Goal: Task Accomplishment & Management: Manage account settings

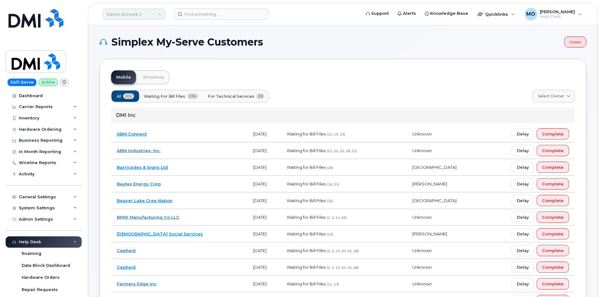
click at [150, 16] on link "Demo Account 1" at bounding box center [134, 13] width 63 height 11
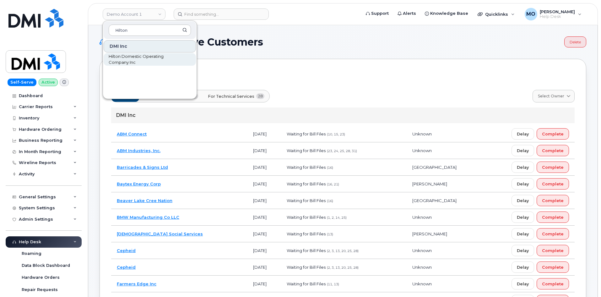
type input "Hilton"
click at [139, 60] on span "Hilton Domestic Operating Company Inc" at bounding box center [145, 59] width 72 height 12
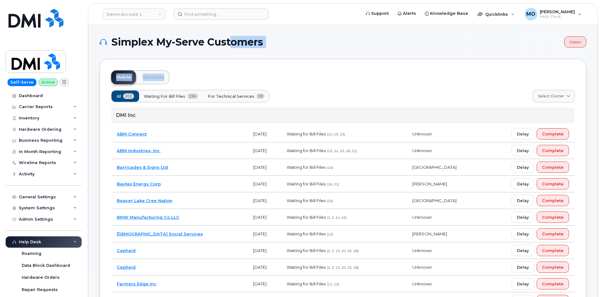
drag, startPoint x: 285, startPoint y: 51, endPoint x: 314, endPoint y: 60, distance: 30.3
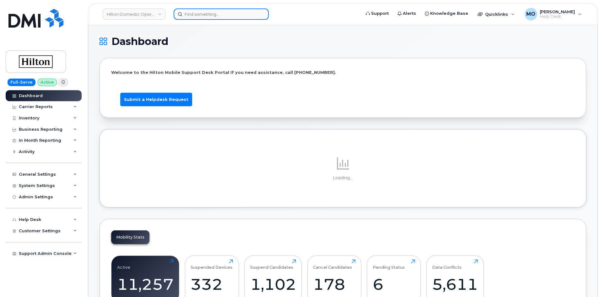
click at [210, 16] on input at bounding box center [221, 13] width 95 height 11
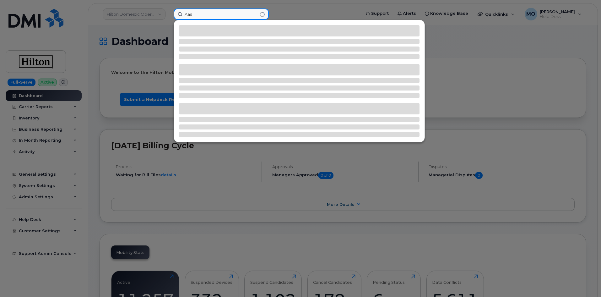
type input "Aas"
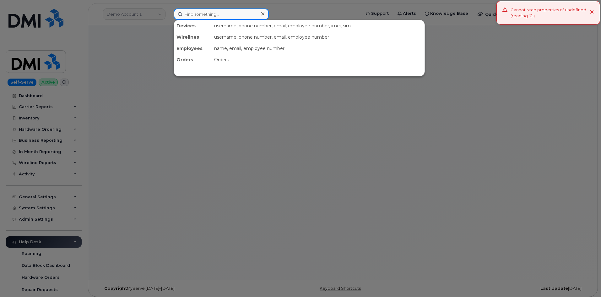
click at [241, 13] on input at bounding box center [221, 13] width 95 height 11
click at [137, 12] on div at bounding box center [300, 148] width 601 height 297
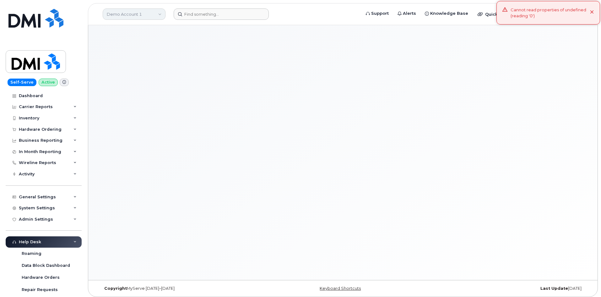
click at [153, 13] on link "Demo Account 1" at bounding box center [134, 13] width 63 height 11
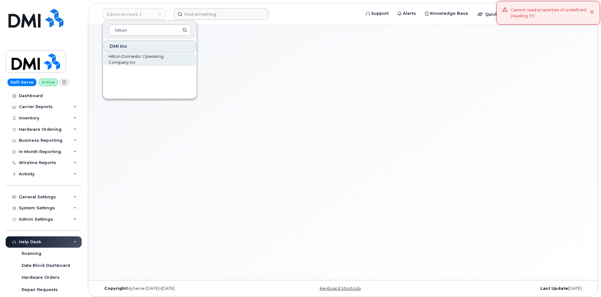
type input "hilton"
drag, startPoint x: 145, startPoint y: 62, endPoint x: 149, endPoint y: 52, distance: 10.4
click at [145, 62] on span "Hilton Domestic Operating Company Inc" at bounding box center [145, 59] width 72 height 12
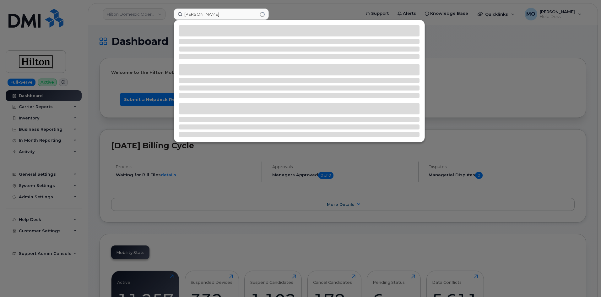
click at [191, 14] on input "SHay Mechling" at bounding box center [221, 13] width 95 height 11
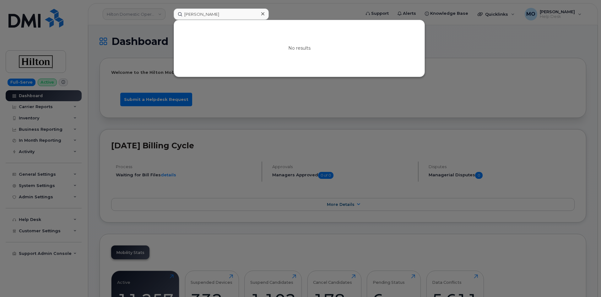
click at [192, 14] on input "Shay Mechling" at bounding box center [221, 13] width 95 height 11
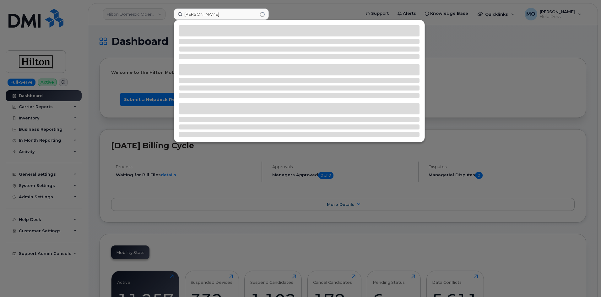
click at [197, 13] on input "Asheley Mechling" at bounding box center [221, 13] width 95 height 11
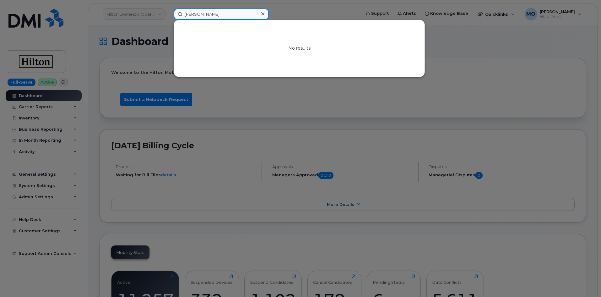
click at [217, 14] on input "Ashely Mechling" at bounding box center [221, 13] width 95 height 11
click at [217, 13] on input "Ashely Mechling" at bounding box center [221, 13] width 95 height 11
paste input "405 854 8175"
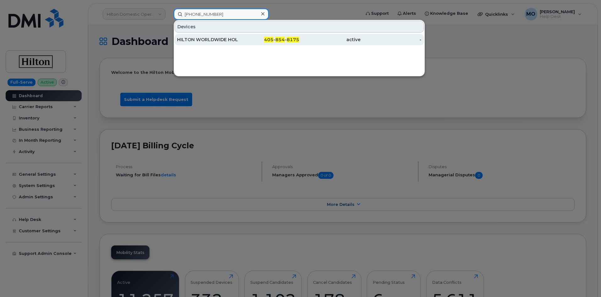
type input "405 854 8175"
click at [259, 39] on div "405 - 854 - 8175" at bounding box center [268, 39] width 61 height 6
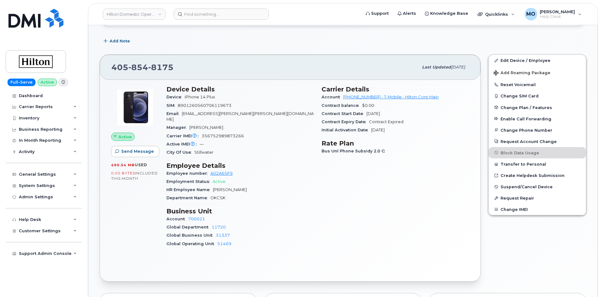
scroll to position [94, 0]
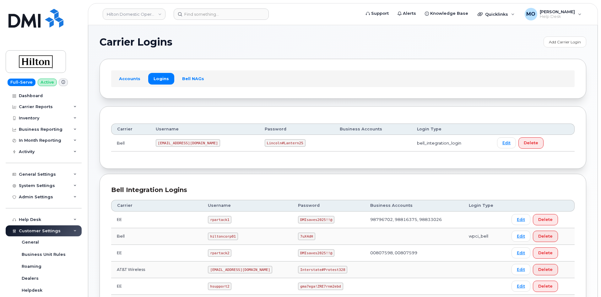
click at [286, 140] on td "Lincoln#Lantern25" at bounding box center [296, 143] width 75 height 17
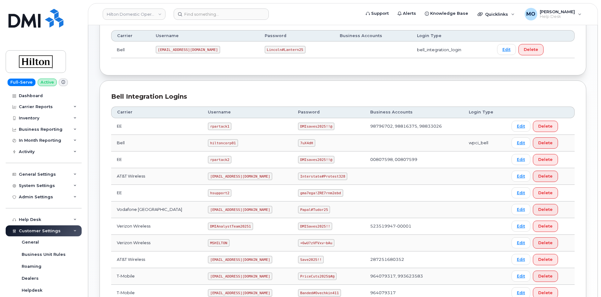
scroll to position [126, 0]
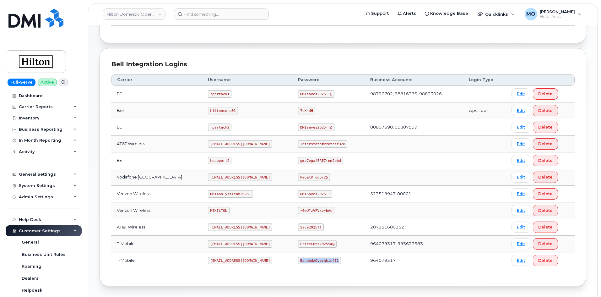
drag, startPoint x: 333, startPoint y: 258, endPoint x: 290, endPoint y: 262, distance: 42.6
click at [292, 262] on td "Banded#Ovechkin411" at bounding box center [328, 260] width 72 height 17
copy code "Banded#Ovechkin411"
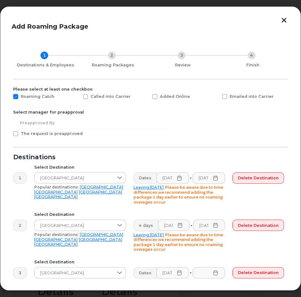
scroll to position [29, 0]
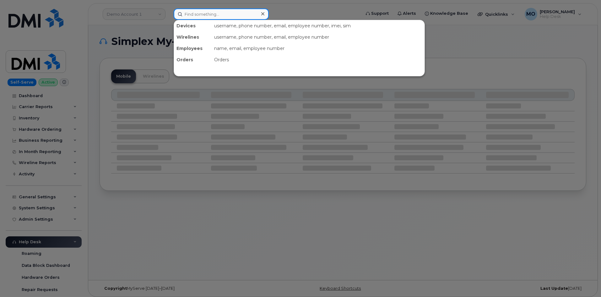
click at [209, 10] on input at bounding box center [221, 13] width 95 height 11
paste input "301103"
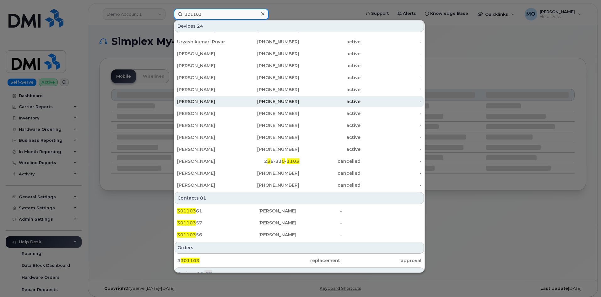
scroll to position [151, 0]
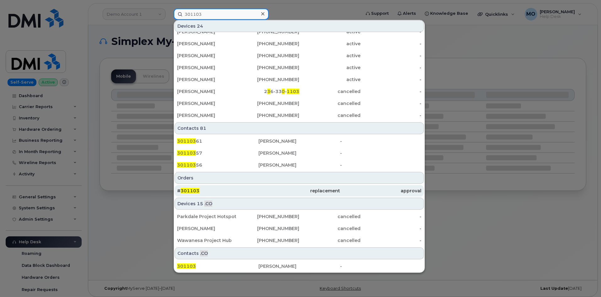
type input "301103"
click at [228, 193] on div "# 301103" at bounding box center [217, 191] width 81 height 6
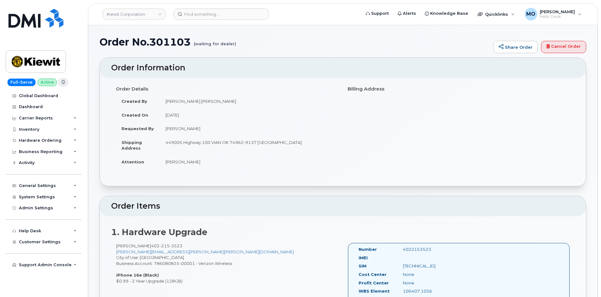
click at [353, 91] on div "Billing Address" at bounding box center [459, 89] width 232 height 11
click at [352, 90] on h4 "Billing Address" at bounding box center [459, 88] width 222 height 5
click at [351, 89] on h4 "Billing Address" at bounding box center [459, 88] width 222 height 5
click at [351, 88] on h4 "Billing Address" at bounding box center [459, 88] width 222 height 5
click at [347, 88] on div "Billing Address" at bounding box center [459, 89] width 232 height 11
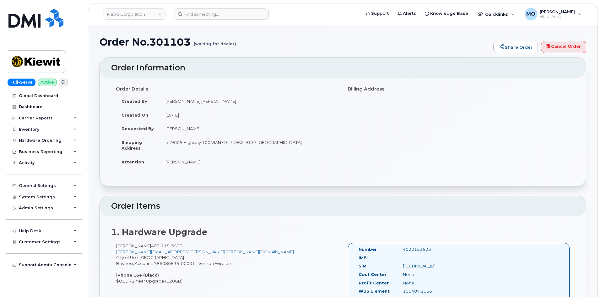
drag, startPoint x: 341, startPoint y: 86, endPoint x: 330, endPoint y: 87, distance: 10.4
click at [339, 88] on div "Order Details Created By Brandi.Andre Created On September 18, 2025 Requested B…" at bounding box center [227, 129] width 232 height 91
drag, startPoint x: 330, startPoint y: 87, endPoint x: 162, endPoint y: 107, distance: 169.2
click at [328, 88] on h4 "Order Details" at bounding box center [227, 88] width 222 height 5
drag, startPoint x: 93, startPoint y: 109, endPoint x: 101, endPoint y: 104, distance: 9.7
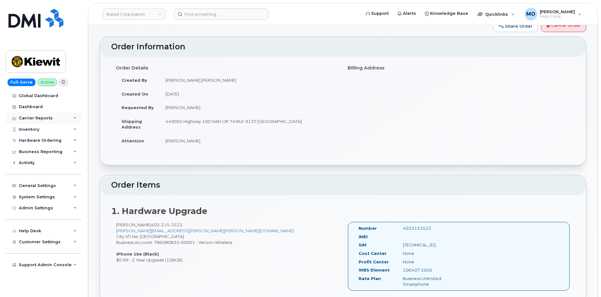
scroll to position [63, 0]
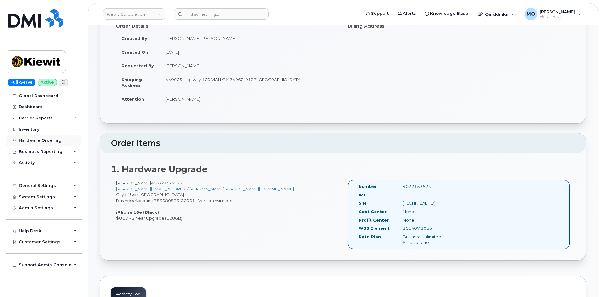
click at [67, 141] on div "Hardware Ordering" at bounding box center [44, 140] width 76 height 11
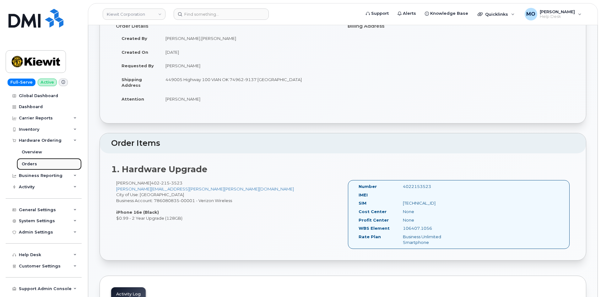
click at [61, 163] on link "Orders" at bounding box center [49, 164] width 65 height 12
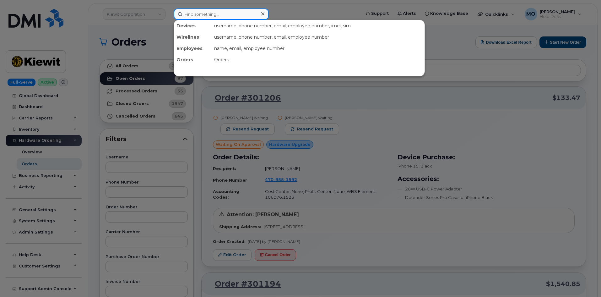
click at [197, 19] on input at bounding box center [221, 13] width 95 height 11
paste input "301103"
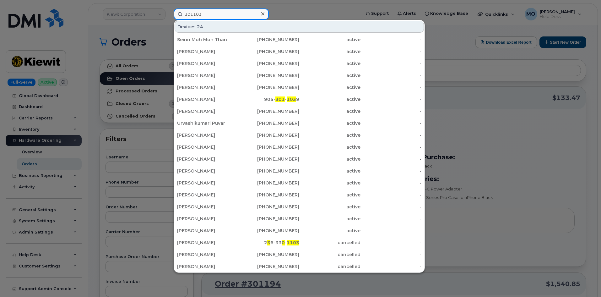
type input "301103"
click at [514, 84] on div at bounding box center [300, 148] width 601 height 297
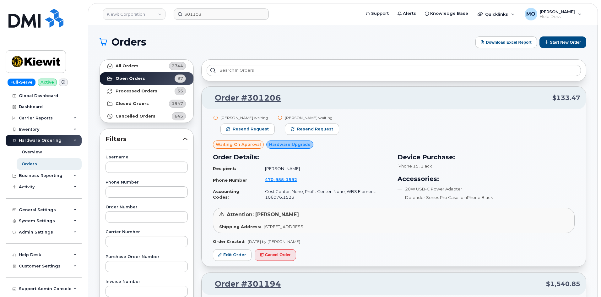
click at [398, 63] on div at bounding box center [393, 70] width 385 height 22
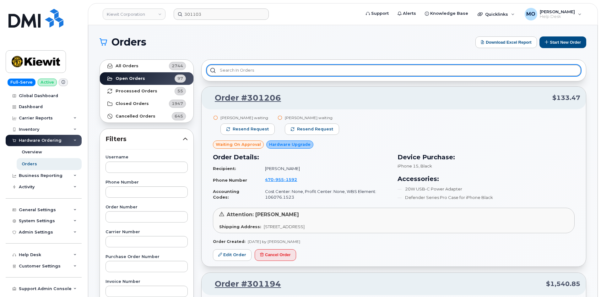
click at [394, 68] on input "text" at bounding box center [394, 70] width 374 height 11
paste input "301103"
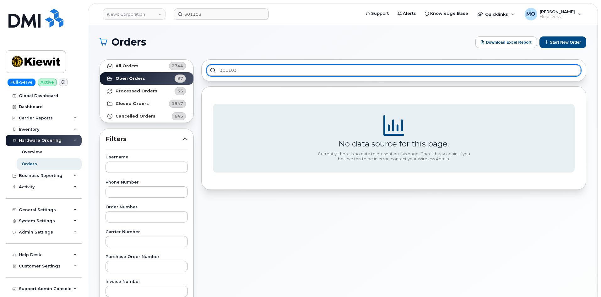
type input "301103"
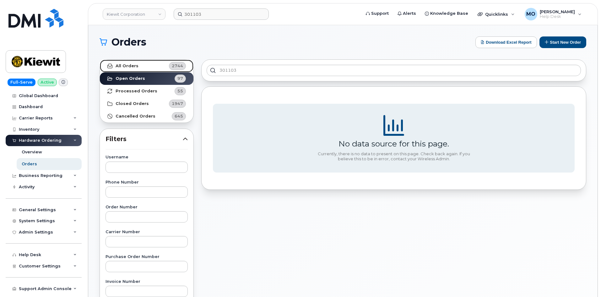
click at [170, 66] on div "2744" at bounding box center [177, 66] width 17 height 8
click at [165, 65] on link "All Orders 2744" at bounding box center [147, 66] width 94 height 13
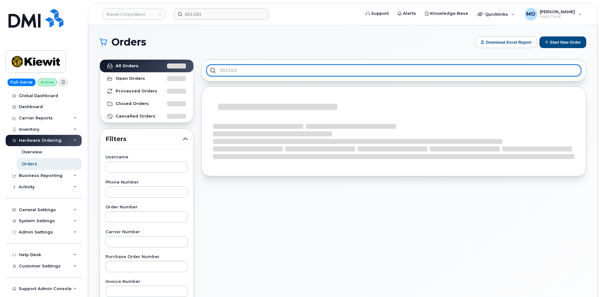
click at [250, 71] on input "301103" at bounding box center [394, 70] width 374 height 11
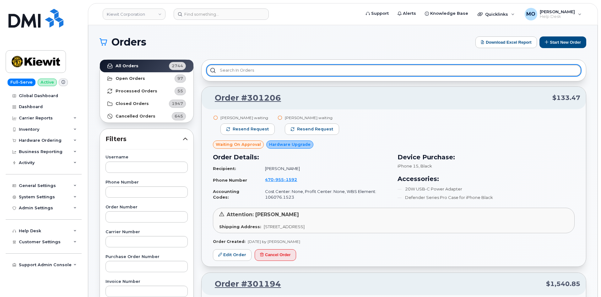
click at [240, 73] on input "text" at bounding box center [394, 70] width 374 height 11
paste input "301103"
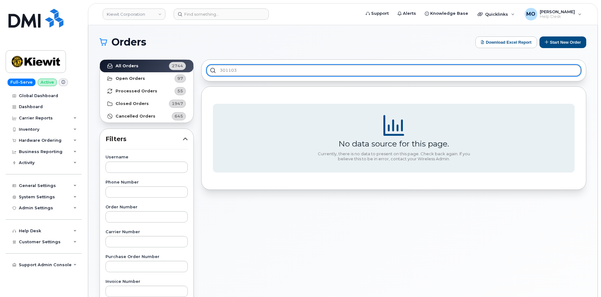
click at [213, 71] on input "301103" at bounding box center [394, 70] width 374 height 11
type input "301103"
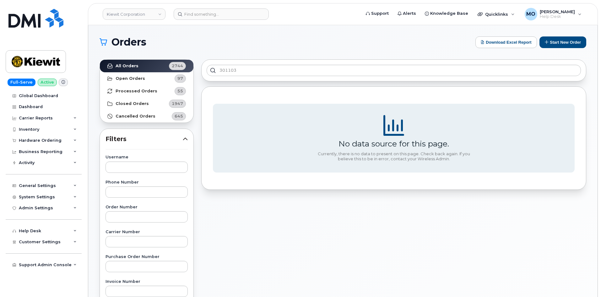
click at [240, 116] on section "No data source for this page. Currently, there is no data to present on this pa…" at bounding box center [394, 138] width 362 height 69
click at [157, 91] on link "Processed Orders 55" at bounding box center [147, 91] width 94 height 13
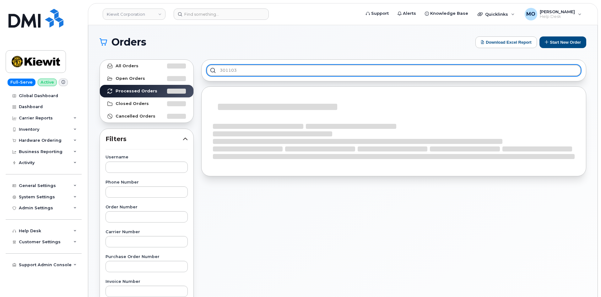
click at [269, 74] on input "301103" at bounding box center [394, 70] width 374 height 11
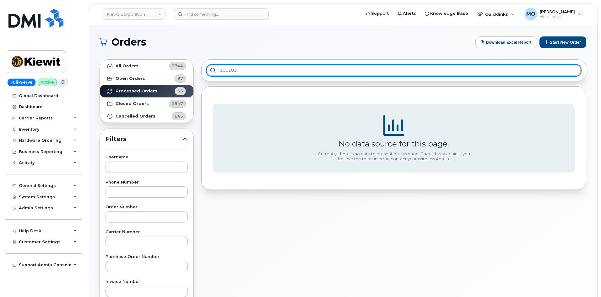
click at [269, 74] on input "301103" at bounding box center [394, 70] width 374 height 11
click at [207, 72] on input "301103" at bounding box center [394, 70] width 374 height 11
click at [210, 71] on input "301103" at bounding box center [394, 70] width 374 height 11
click at [211, 71] on input "301103" at bounding box center [394, 70] width 374 height 11
click at [211, 70] on input "301103" at bounding box center [394, 70] width 374 height 11
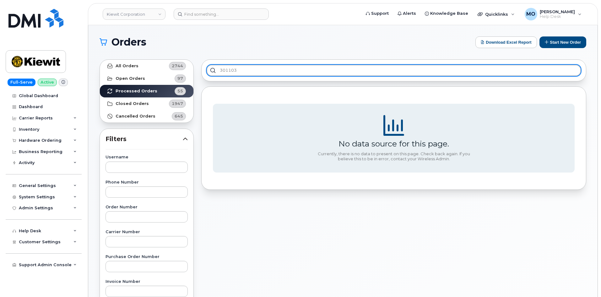
click at [211, 70] on input "301103" at bounding box center [394, 70] width 374 height 11
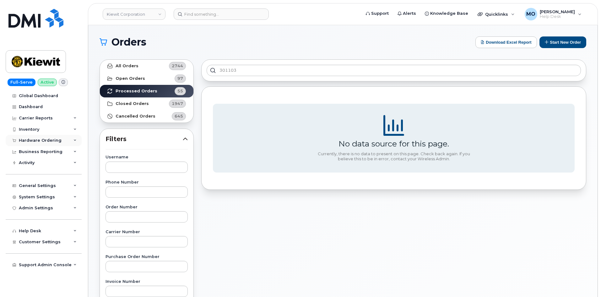
click at [61, 140] on div "Hardware Ordering" at bounding box center [44, 140] width 76 height 11
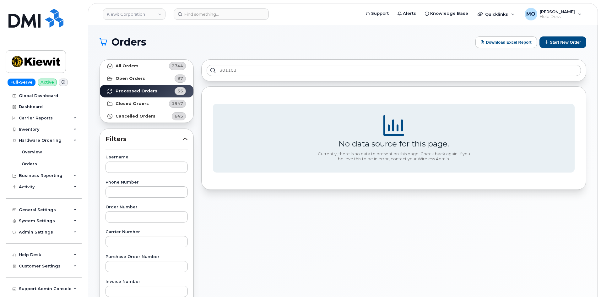
click at [226, 52] on section "Orders Download Excel Report Start New Order All Orders 2744 Open Orders 97 Pro…" at bounding box center [343, 266] width 487 height 460
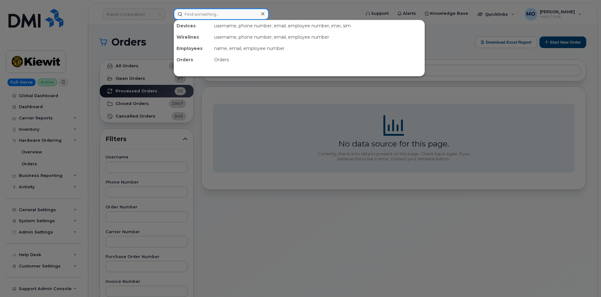
click at [185, 15] on input at bounding box center [221, 13] width 95 height 11
paste input "301103"
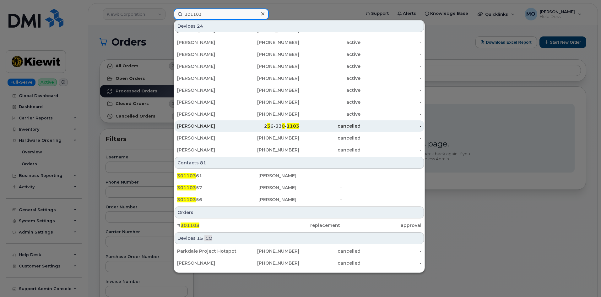
scroll to position [151, 0]
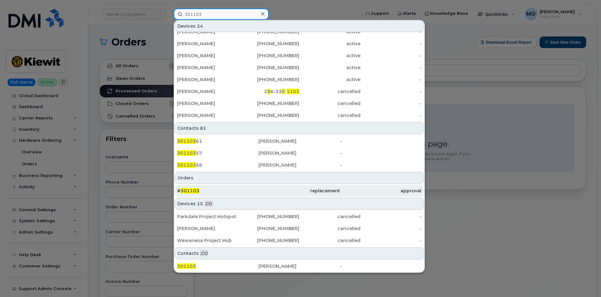
type input "301103"
click at [215, 191] on div "# 301103" at bounding box center [217, 191] width 81 height 6
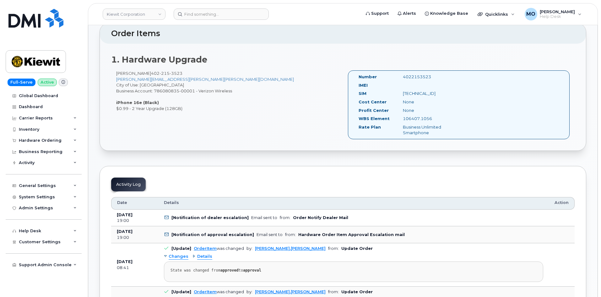
scroll to position [157, 0]
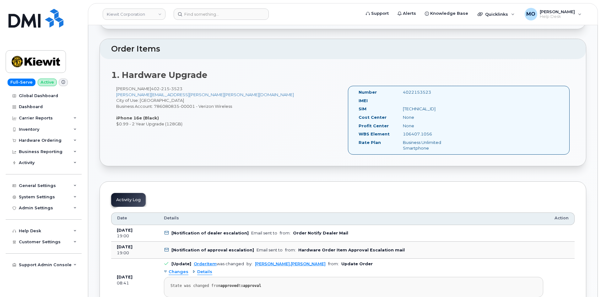
click at [135, 47] on h2 "Order Items" at bounding box center [343, 49] width 464 height 9
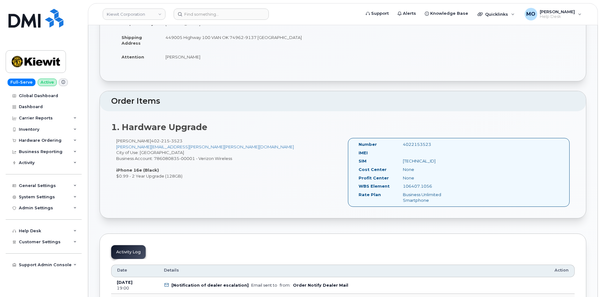
scroll to position [0, 0]
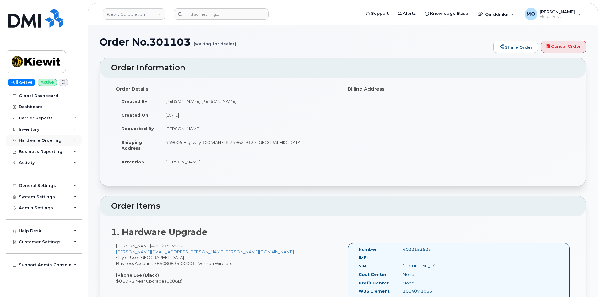
click at [78, 139] on div "Hardware Ordering" at bounding box center [44, 140] width 76 height 11
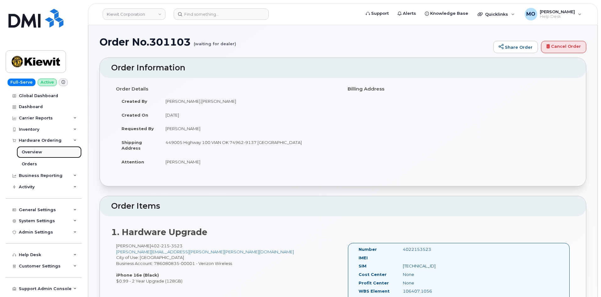
click at [50, 152] on link "Overview" at bounding box center [49, 152] width 65 height 12
click at [555, 125] on div "Order Details Created By Brandi.Andre Created On September 18, 2025 Requested B…" at bounding box center [343, 129] width 464 height 91
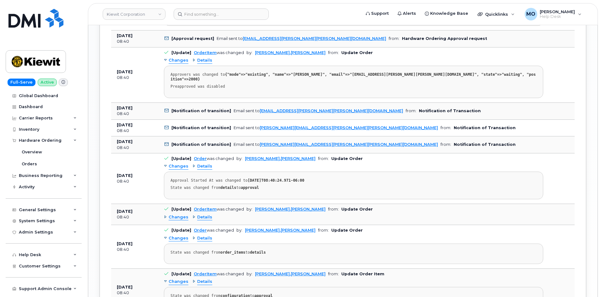
scroll to position [841, 0]
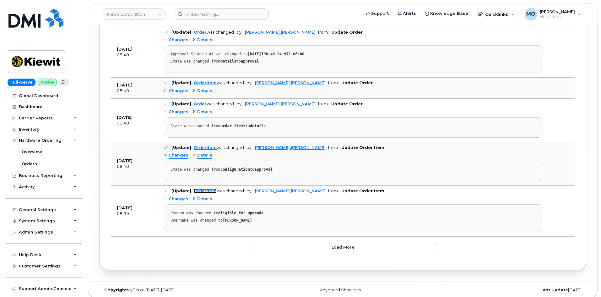
click at [208, 188] on link "OrderItem" at bounding box center [205, 190] width 23 height 5
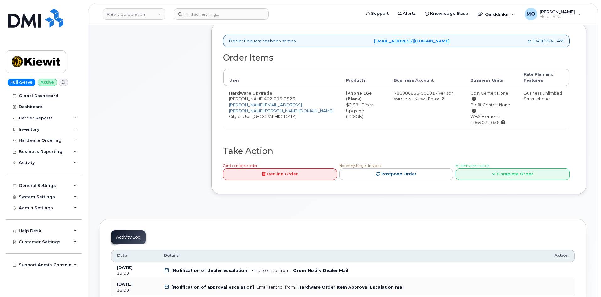
scroll to position [251, 0]
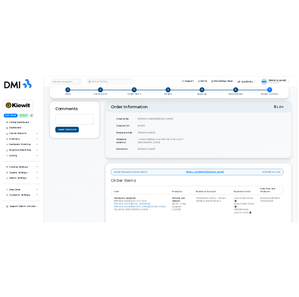
scroll to position [94, 0]
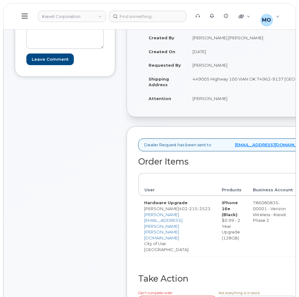
click at [46, 142] on div "Comments Leave Comment" at bounding box center [65, 166] width 101 height 329
click at [79, 101] on div "Comments Leave Comment" at bounding box center [65, 166] width 101 height 329
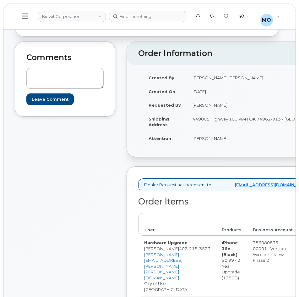
scroll to position [0, 0]
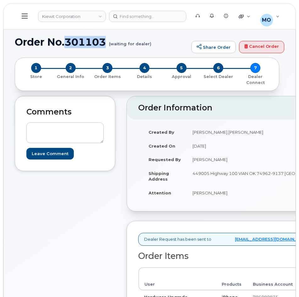
drag, startPoint x: 108, startPoint y: 40, endPoint x: 68, endPoint y: 46, distance: 40.3
click at [68, 46] on h1 "Order No.301103 (waiting for dealer)" at bounding box center [101, 41] width 173 height 11
copy h1 "301103"
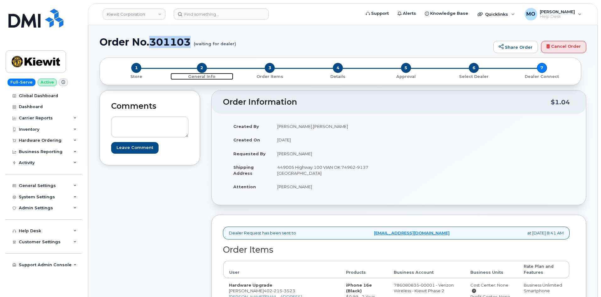
click at [201, 69] on span "2" at bounding box center [202, 68] width 10 height 10
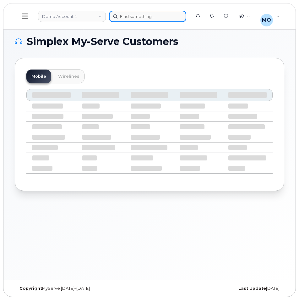
click at [122, 16] on div at bounding box center [147, 16] width 77 height 11
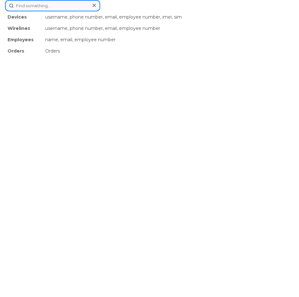
paste input "301103"
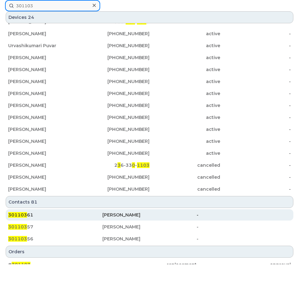
scroll to position [151, 0]
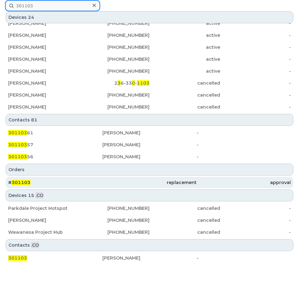
type input "301103"
click at [53, 185] on div "# 301103" at bounding box center [55, 182] width 94 height 11
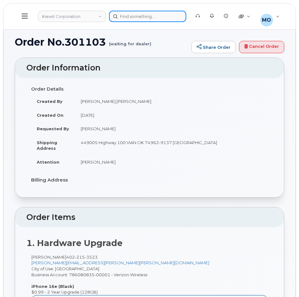
click at [125, 16] on div at bounding box center [147, 16] width 77 height 11
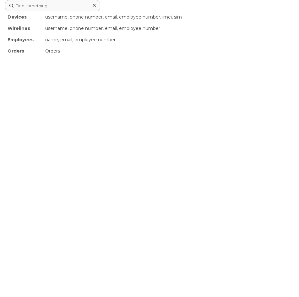
click at [93, 8] on icon at bounding box center [94, 5] width 3 height 5
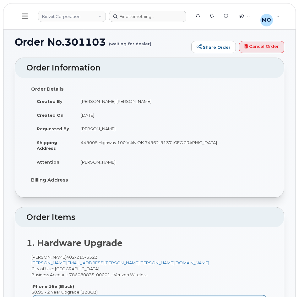
click at [21, 6] on header "[PERSON_NAME] Corporation Support Alerts Knowledge Base Quicklinks Suspend / Ca…" at bounding box center [149, 16] width 293 height 26
click at [21, 14] on button at bounding box center [25, 16] width 20 height 18
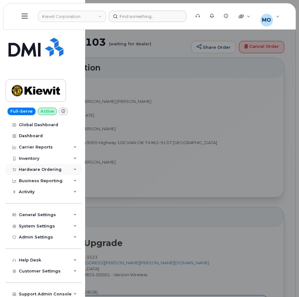
click at [55, 169] on div "Hardware Ordering" at bounding box center [40, 169] width 43 height 5
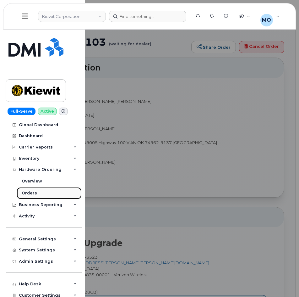
click at [38, 194] on link "Orders" at bounding box center [49, 193] width 65 height 12
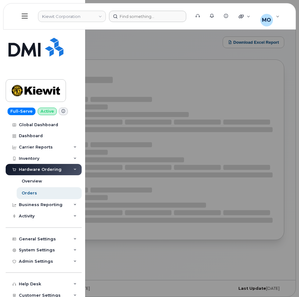
click at [219, 69] on div at bounding box center [149, 148] width 299 height 297
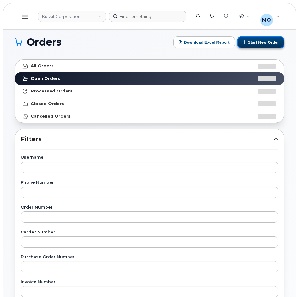
click at [259, 39] on button "Start New Order" at bounding box center [260, 42] width 47 height 12
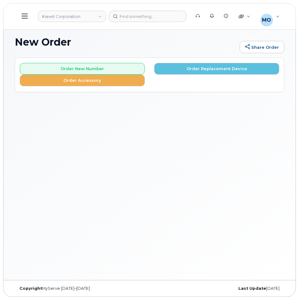
click at [86, 110] on div "New Order Share Order × Share This Order If you want to allow others to create …" at bounding box center [149, 152] width 292 height 254
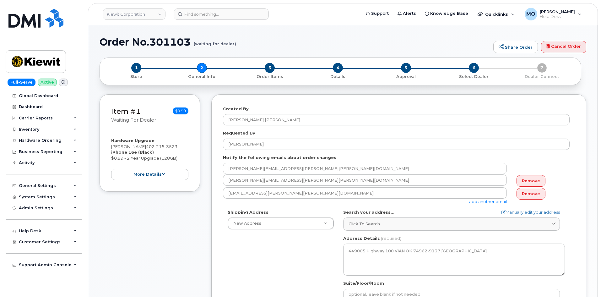
select select
click at [138, 68] on span "1" at bounding box center [136, 68] width 10 height 10
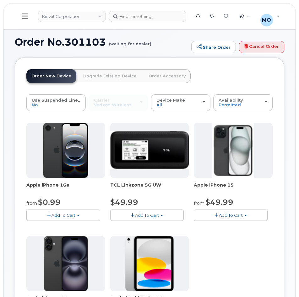
click at [159, 79] on link "Order Accessory" at bounding box center [167, 76] width 47 height 14
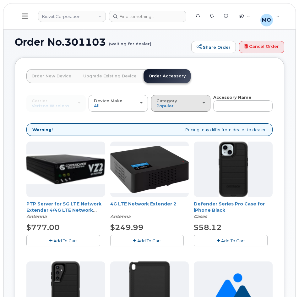
click at [175, 105] on div "Category Popular" at bounding box center [180, 103] width 49 height 10
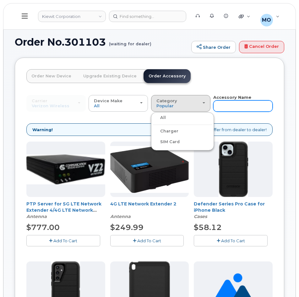
click at [227, 103] on input "text" at bounding box center [242, 105] width 59 height 11
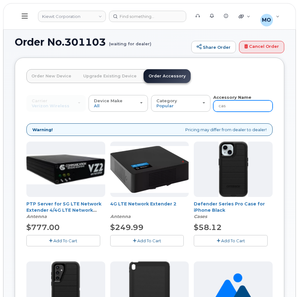
type input "case"
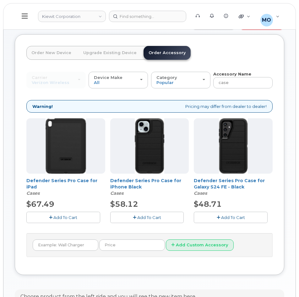
scroll to position [63, 0]
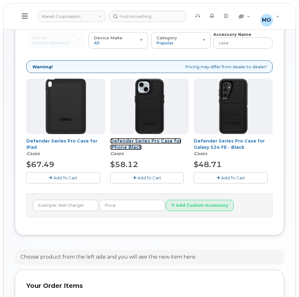
click at [135, 144] on link "Defender Series Pro Case for iPhone Black" at bounding box center [145, 144] width 71 height 12
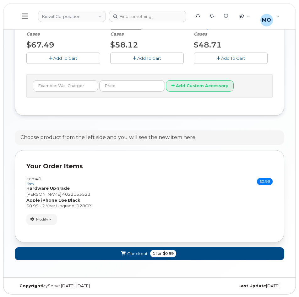
scroll to position [183, 0]
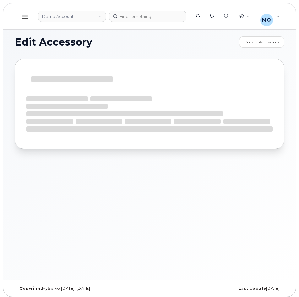
select select "Cases"
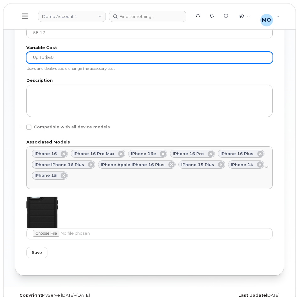
scroll to position [260, 0]
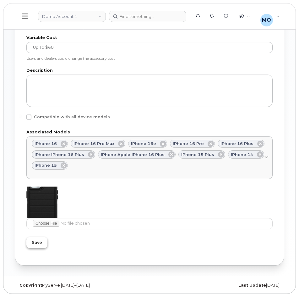
click at [33, 242] on span "Save" at bounding box center [37, 242] width 10 height 6
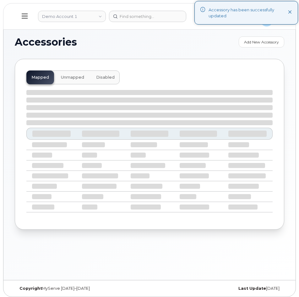
select select "null"
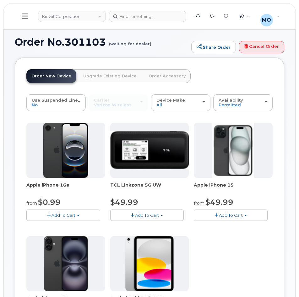
click at [157, 74] on link "Order Accessory" at bounding box center [167, 76] width 47 height 14
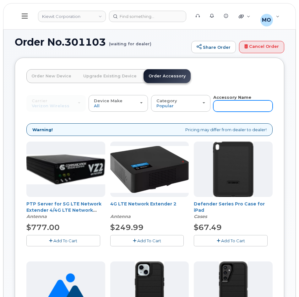
click at [235, 105] on input "text" at bounding box center [242, 105] width 59 height 11
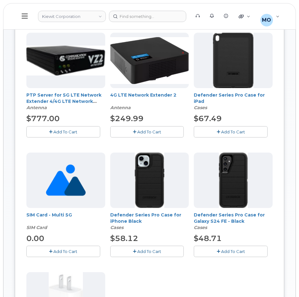
scroll to position [126, 0]
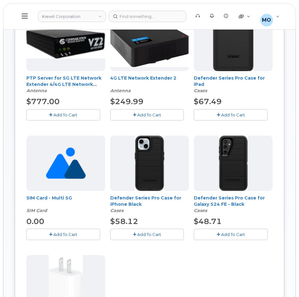
click at [128, 234] on button "Add To Cart" at bounding box center [147, 233] width 74 height 11
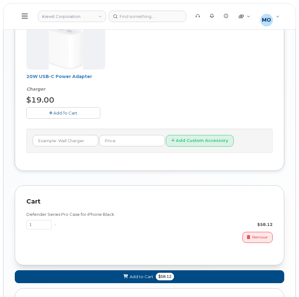
scroll to position [440, 0]
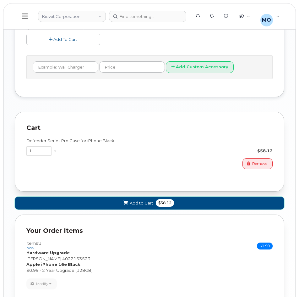
click at [152, 203] on span "Add to Cart" at bounding box center [142, 203] width 24 height 6
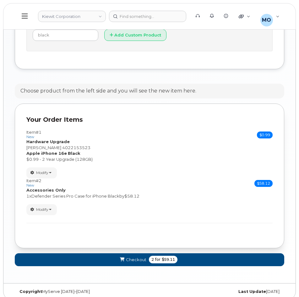
scroll to position [374, 0]
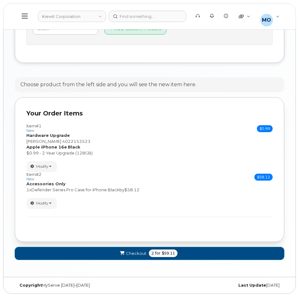
click at [96, 254] on button "Checkout 2 for $59.11" at bounding box center [149, 253] width 269 height 13
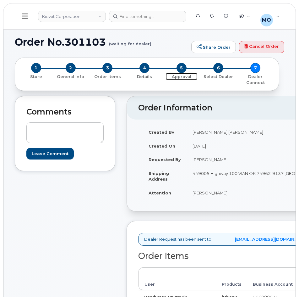
click at [179, 70] on span "5" at bounding box center [182, 68] width 10 height 10
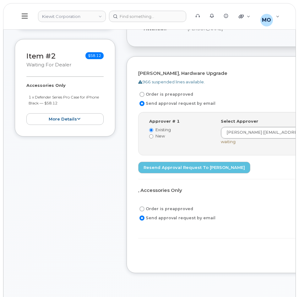
scroll to position [157, 0]
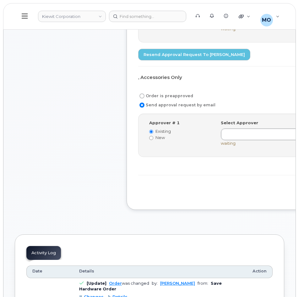
scroll to position [283, 0]
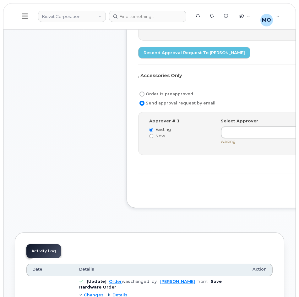
click at [160, 134] on label "New" at bounding box center [180, 136] width 62 height 6
click at [153, 134] on input "New" at bounding box center [151, 136] width 4 height 4
radio input "true"
radio input "false"
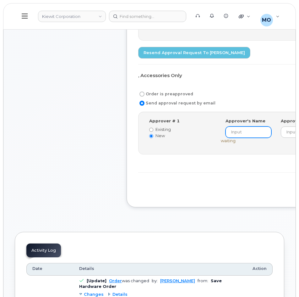
click at [226, 138] on input at bounding box center [249, 131] width 46 height 11
type input "Cameron LeBeau"
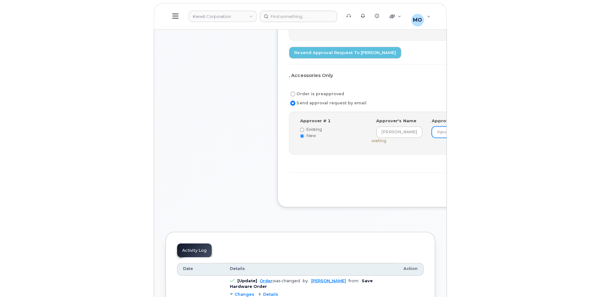
scroll to position [0, 0]
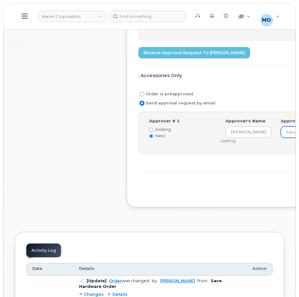
click at [281, 137] on input "email" at bounding box center [304, 131] width 46 height 11
click at [226, 138] on input "Cameron LeBeau" at bounding box center [249, 131] width 46 height 11
click at [226, 136] on input "[PERSON_NAME]" at bounding box center [249, 131] width 46 height 11
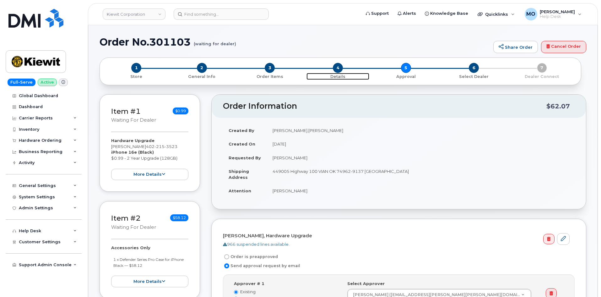
click at [299, 70] on span "4" at bounding box center [338, 68] width 10 height 10
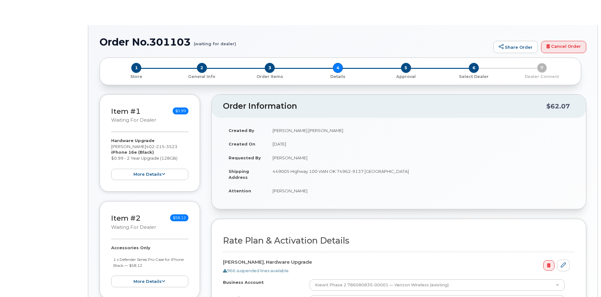
select select "Business Unlimited Smartphone"
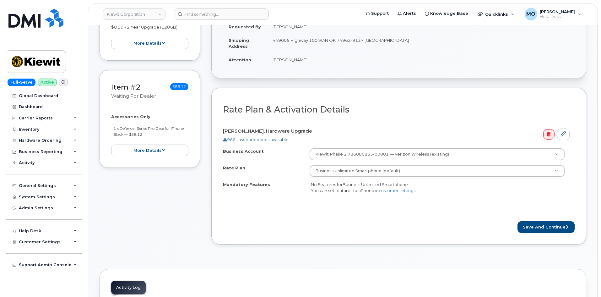
scroll to position [188, 0]
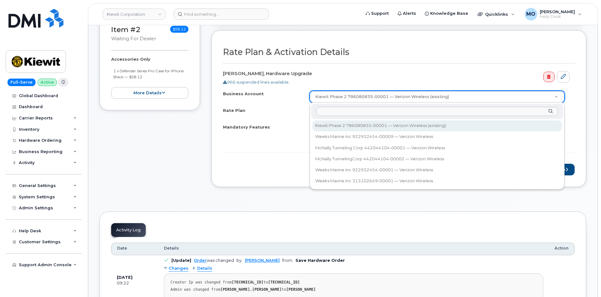
type input "110234.1705"
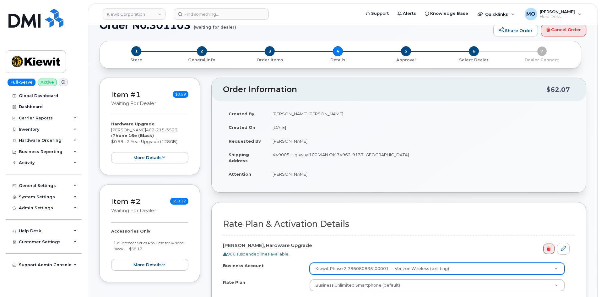
scroll to position [0, 0]
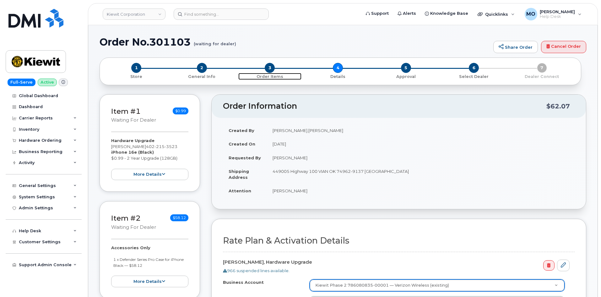
click at [272, 70] on span "3" at bounding box center [270, 68] width 10 height 10
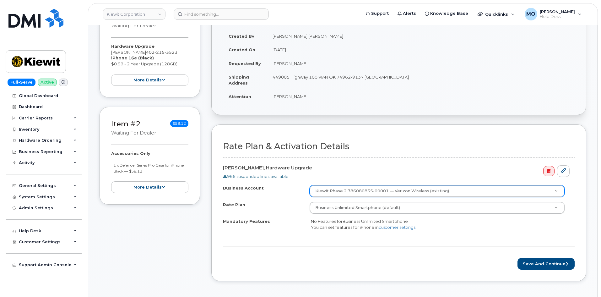
scroll to position [86, 0]
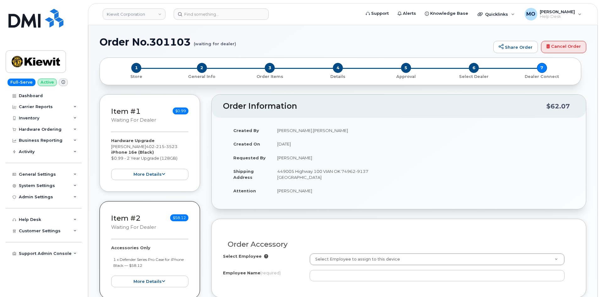
select select
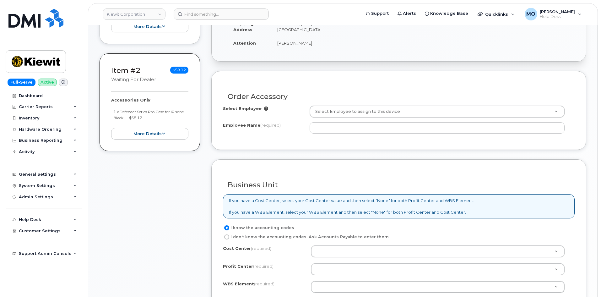
scroll to position [188, 0]
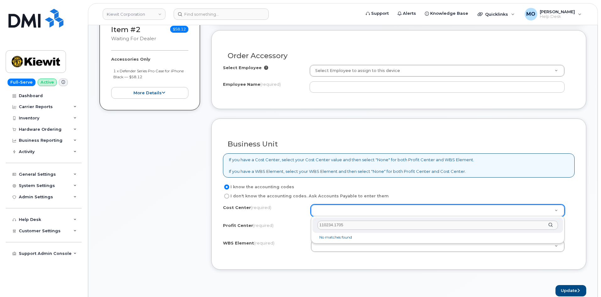
type input "110234.1705"
click at [552, 224] on div "110234.1705" at bounding box center [438, 224] width 251 height 15
paste input "110234.1705"
type input "110234.1705"
click at [343, 242] on div "110234.1705 No matches found" at bounding box center [438, 229] width 254 height 27
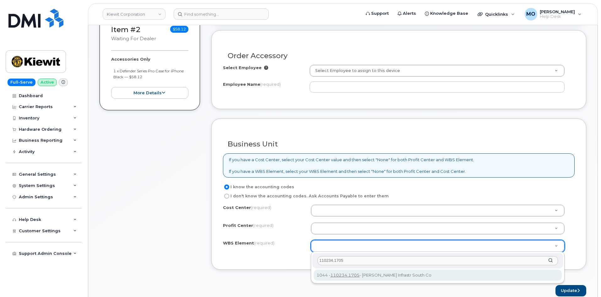
type input "110234.1705"
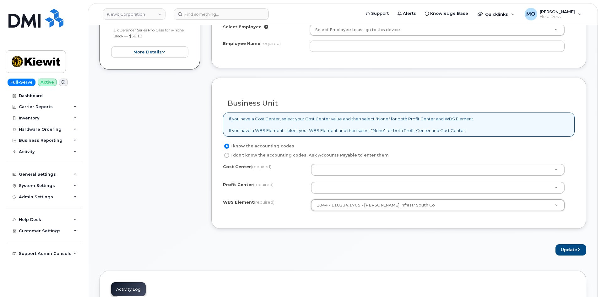
scroll to position [283, 0]
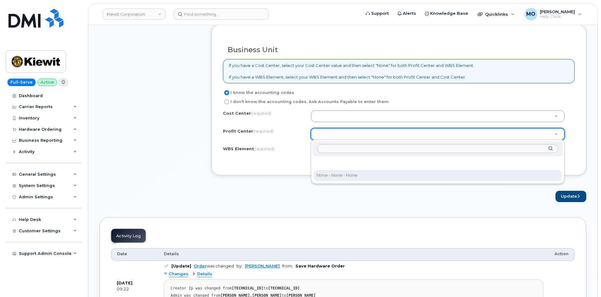
select select "None"
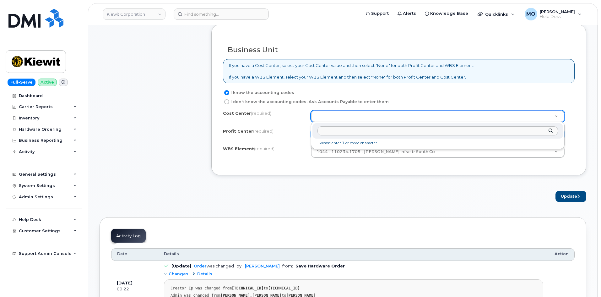
click at [344, 143] on li "Please enter 1 or more character" at bounding box center [438, 143] width 248 height 7
click at [349, 145] on li "Please enter 1 or more character" at bounding box center [438, 143] width 248 height 7
type input "no"
type input "None"
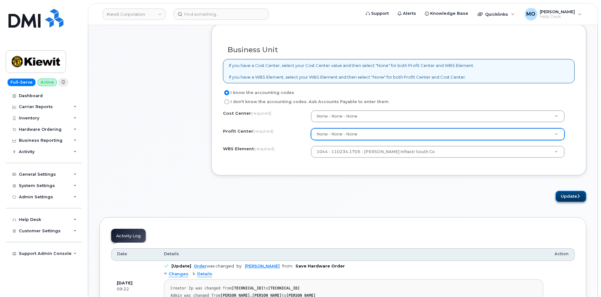
click at [557, 194] on button "Update" at bounding box center [571, 197] width 31 height 12
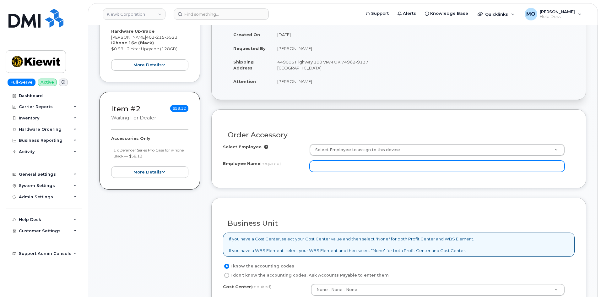
scroll to position [50, 0]
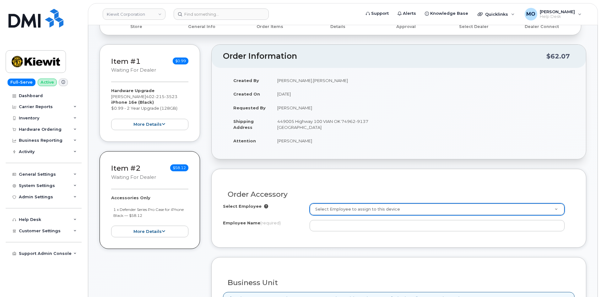
drag, startPoint x: 310, startPoint y: 140, endPoint x: 272, endPoint y: 140, distance: 38.0
drag, startPoint x: 277, startPoint y: 140, endPoint x: 325, endPoint y: 143, distance: 48.8
click at [325, 143] on td "Jimmy Wooldridge" at bounding box center [333, 141] width 122 height 14
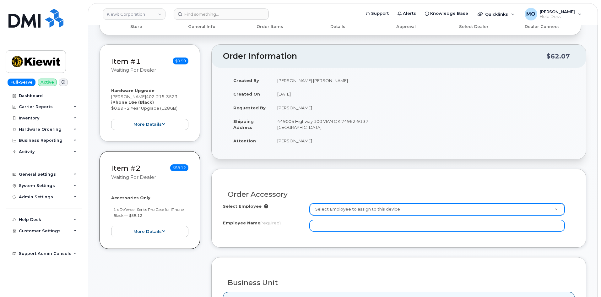
click at [341, 223] on input "Employee Name (required)" at bounding box center [437, 225] width 255 height 11
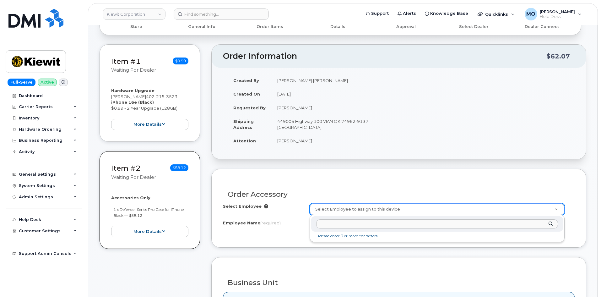
paste input "110234.1705"
type input "110234.1705"
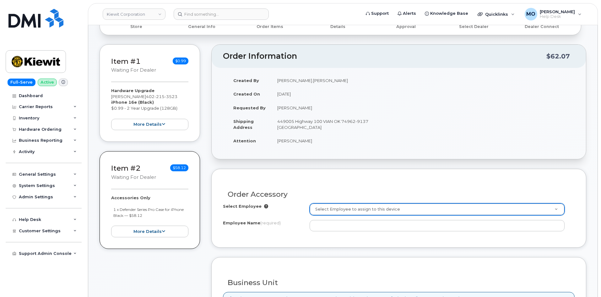
drag, startPoint x: 316, startPoint y: 139, endPoint x: 290, endPoint y: 141, distance: 25.8
drag, startPoint x: 276, startPoint y: 139, endPoint x: 330, endPoint y: 145, distance: 54.1
click at [329, 146] on td "Jimmy Wooldridge" at bounding box center [333, 141] width 122 height 14
copy td "Jimmy Wooldridge"
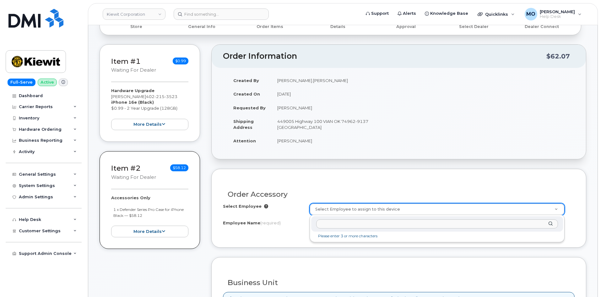
paste input "Jimmy Wooldridge"
type input "Jimmy Wooldridge"
type input "2149990"
type input "Jimmy Wooldridge"
select select
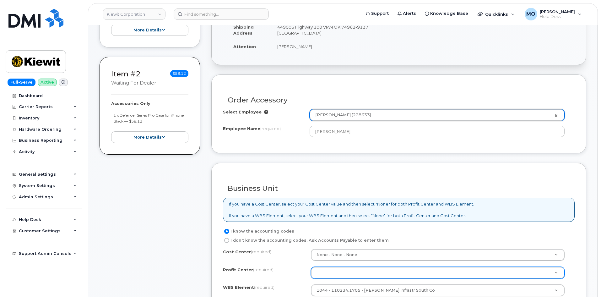
scroll to position [333, 0]
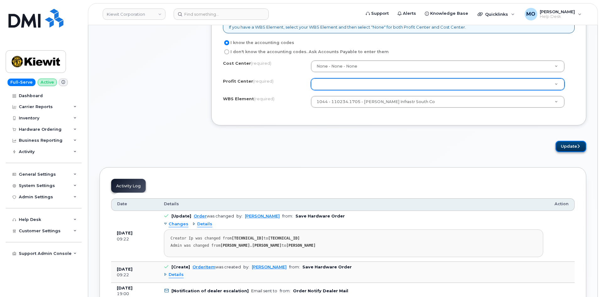
click at [563, 146] on button "Update" at bounding box center [571, 147] width 31 height 12
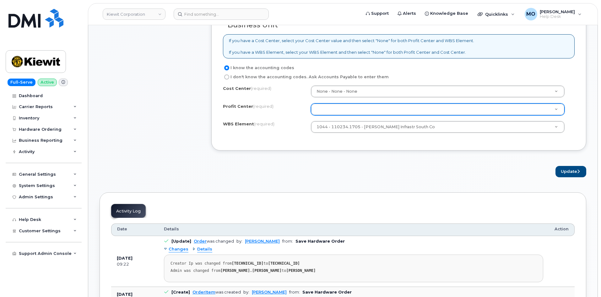
scroll to position [270, 0]
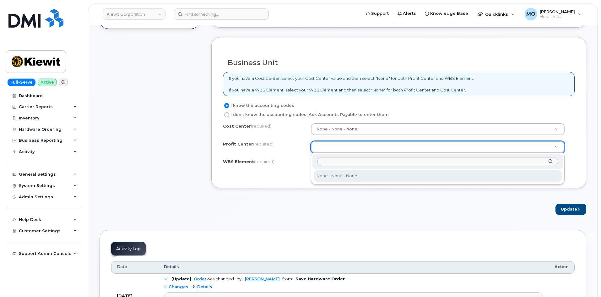
select select "None"
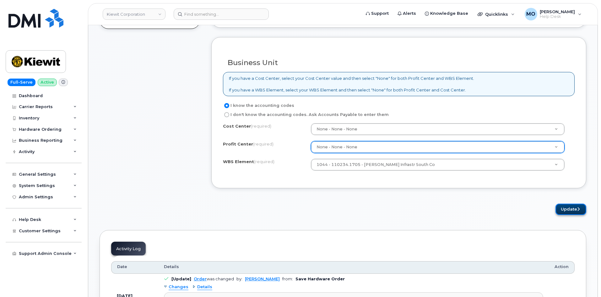
click at [569, 208] on button "Update" at bounding box center [571, 210] width 31 height 12
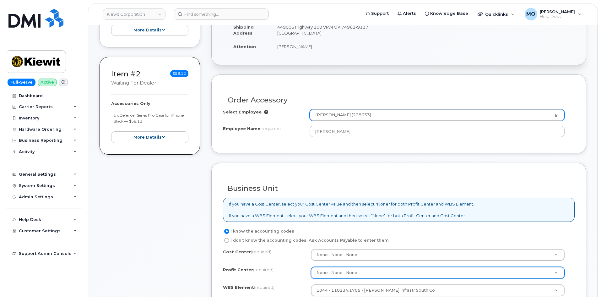
scroll to position [207, 0]
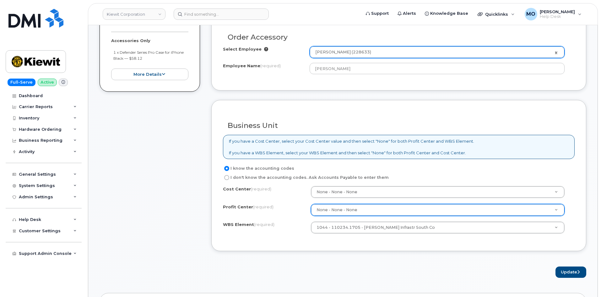
click at [317, 179] on label "I don't know the accounting codes. Ask Accounts Payable to enter them" at bounding box center [306, 178] width 166 height 8
click at [229, 179] on input "I don't know the accounting codes. Ask Accounts Payable to enter them" at bounding box center [226, 177] width 5 height 5
radio input "true"
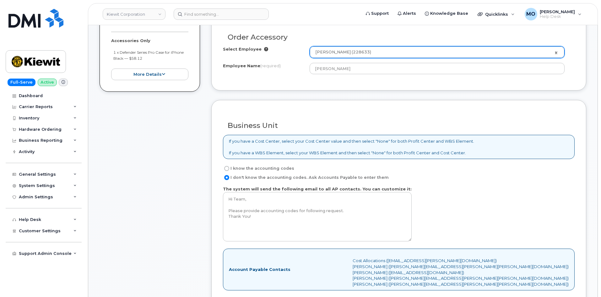
click at [274, 168] on label "I know the accounting codes" at bounding box center [258, 169] width 71 height 8
click at [229, 168] on input "I know the accounting codes" at bounding box center [226, 168] width 5 height 5
radio input "true"
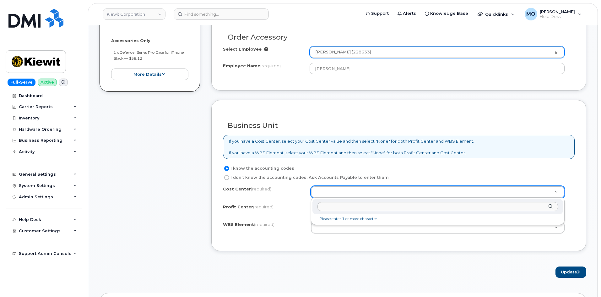
click at [346, 209] on input "text" at bounding box center [438, 206] width 241 height 9
paste input "110234.1705"
type input "1"
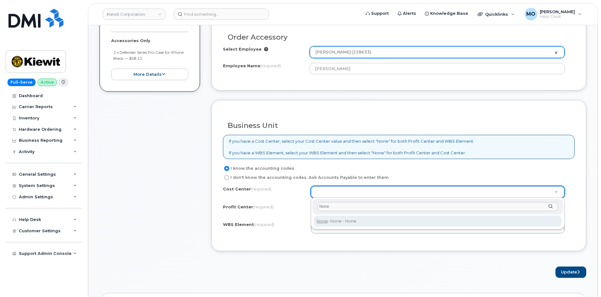
type input "None"
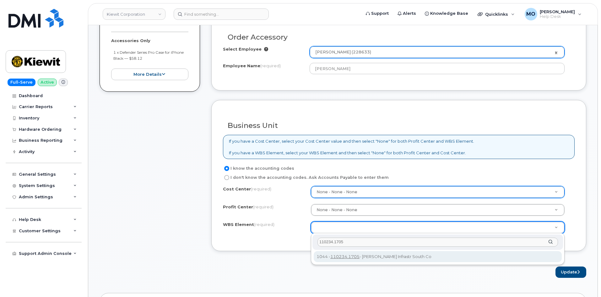
type input "110234.1705"
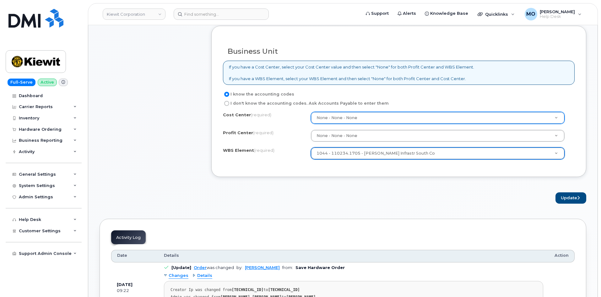
scroll to position [364, 0]
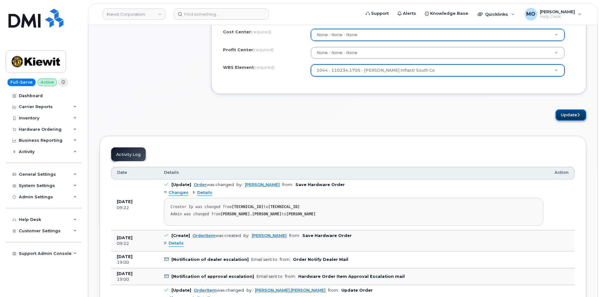
click at [581, 116] on button "Update" at bounding box center [571, 115] width 31 height 12
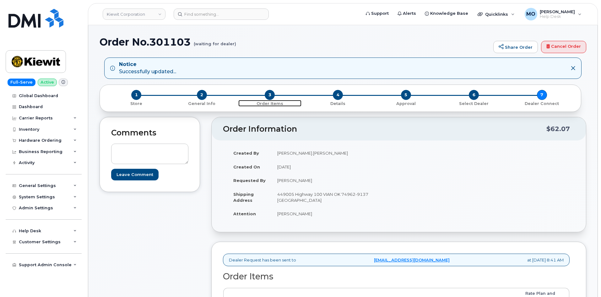
click at [271, 96] on span "3" at bounding box center [270, 95] width 10 height 10
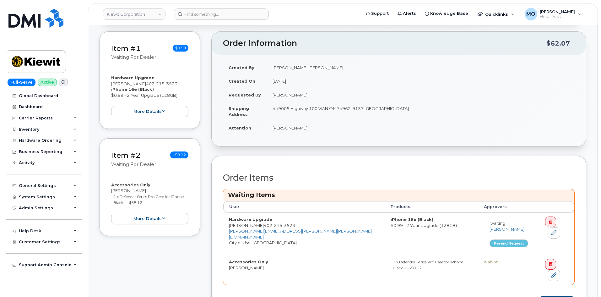
scroll to position [94, 0]
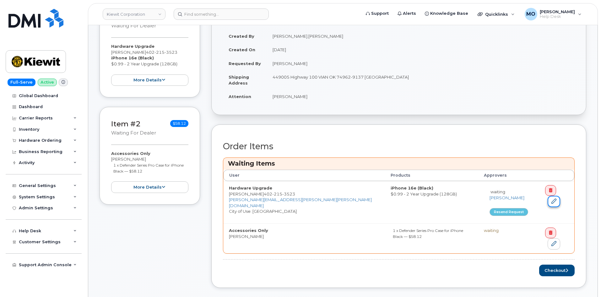
click at [560, 196] on link at bounding box center [554, 202] width 13 height 12
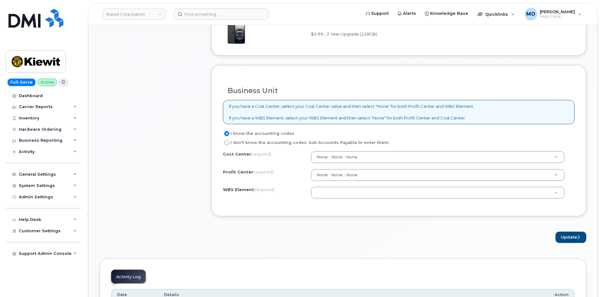
scroll to position [440, 0]
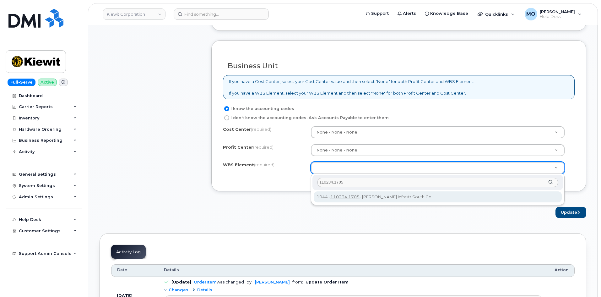
type input "110234.1705"
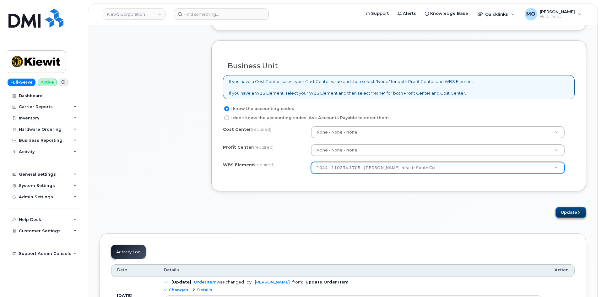
click at [567, 212] on button "Update" at bounding box center [571, 213] width 31 height 12
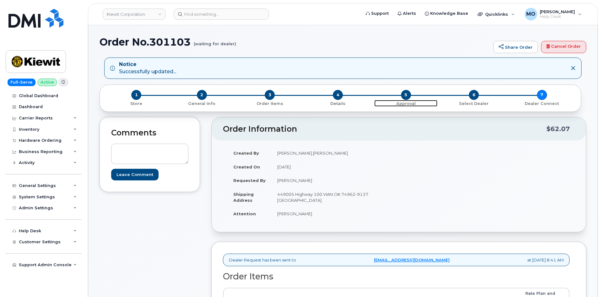
click at [403, 95] on span "5" at bounding box center [406, 95] width 10 height 10
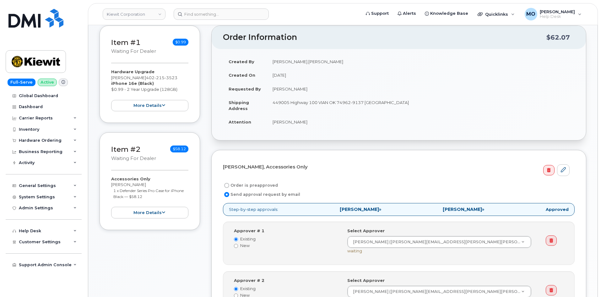
scroll to position [188, 0]
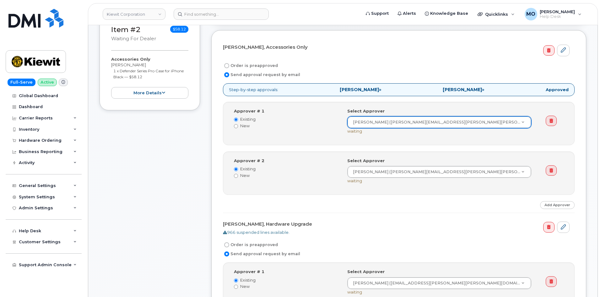
click at [425, 128] on div "Select Approver [PERSON_NAME] ([PERSON_NAME][EMAIL_ADDRESS][PERSON_NAME][PERSON…" at bounding box center [441, 121] width 189 height 26
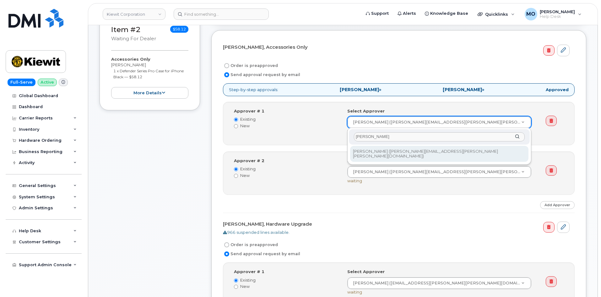
type input "[PERSON_NAME]"
type input "2153200"
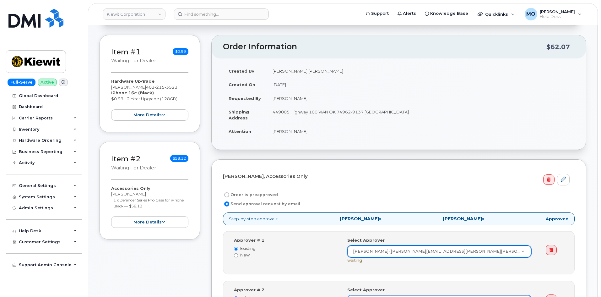
scroll to position [157, 0]
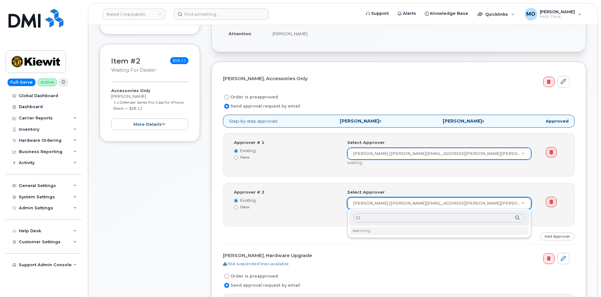
type input "1"
type input "Cameron LeBau"
click at [517, 220] on div "Cameron LeBau" at bounding box center [439, 217] width 181 height 15
click at [517, 217] on div "Cameron LeBau" at bounding box center [439, 217] width 181 height 15
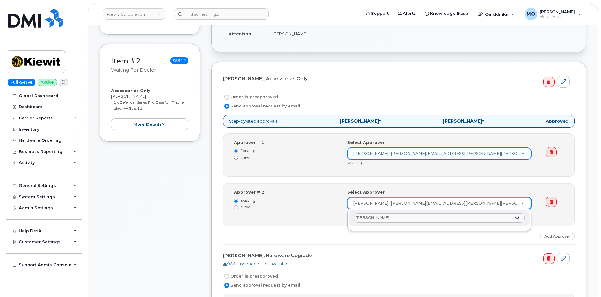
click at [517, 217] on div "Cameron LeBau" at bounding box center [439, 217] width 181 height 15
click at [517, 216] on div "Cameron LeBau" at bounding box center [439, 217] width 181 height 15
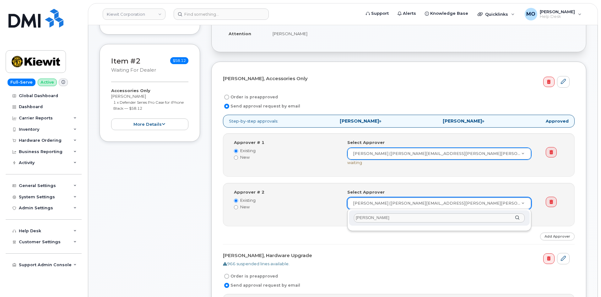
click at [517, 216] on div "Cameron LeBau" at bounding box center [439, 217] width 181 height 15
type input "Camreron Lebau"
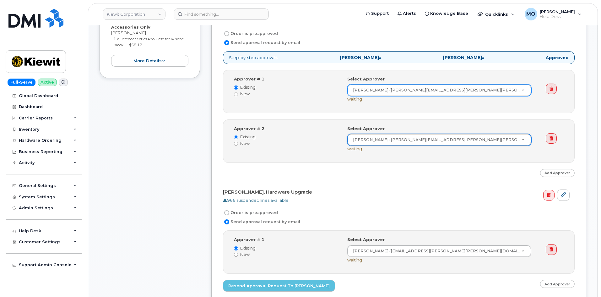
scroll to position [220, 0]
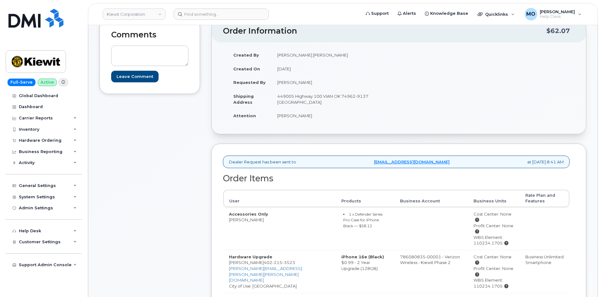
scroll to position [31, 0]
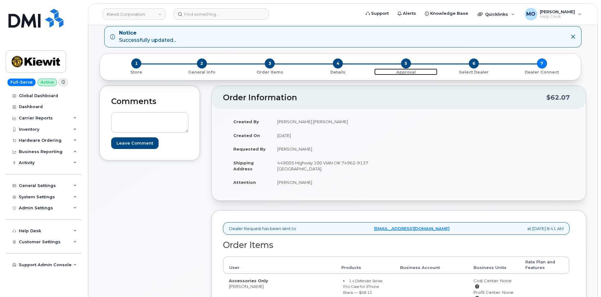
click at [405, 66] on span "5" at bounding box center [406, 63] width 10 height 10
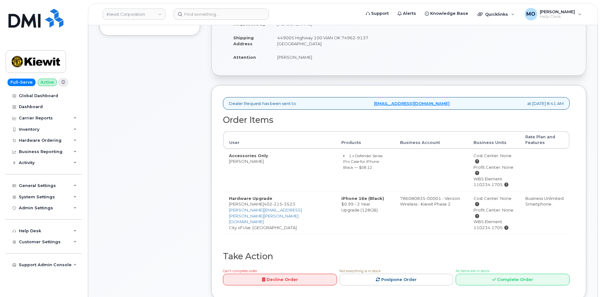
scroll to position [157, 0]
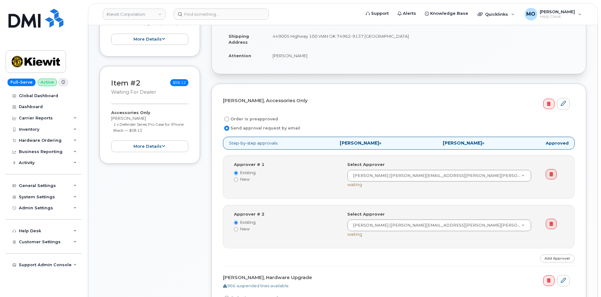
scroll to position [220, 0]
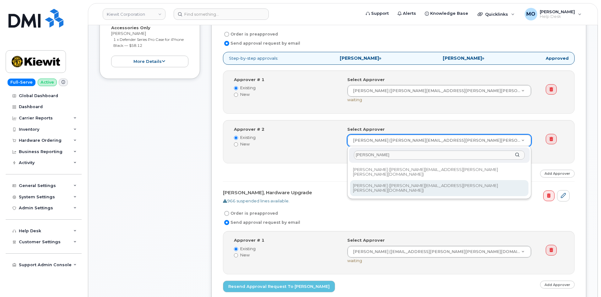
type input "[PERSON_NAME]"
type input "2153200"
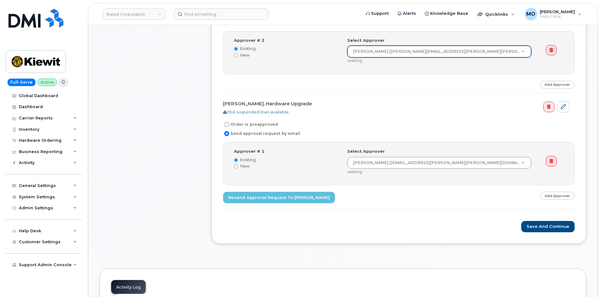
scroll to position [314, 0]
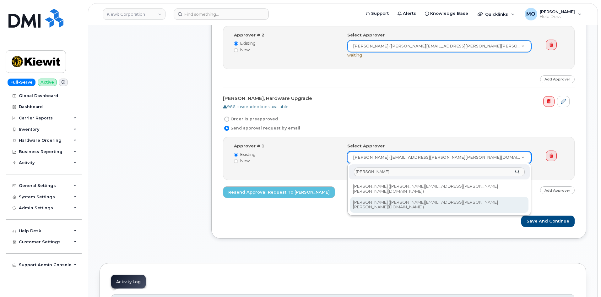
type input "[PERSON_NAME]"
type input "2153200"
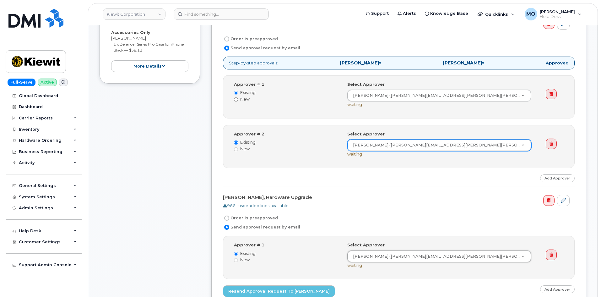
scroll to position [283, 0]
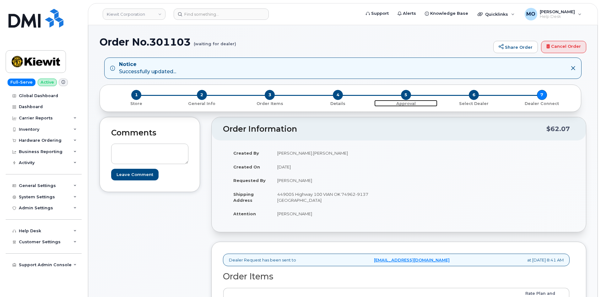
click at [404, 96] on span "5" at bounding box center [406, 95] width 10 height 10
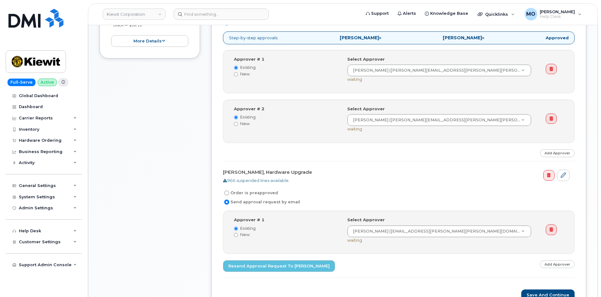
scroll to position [243, 0]
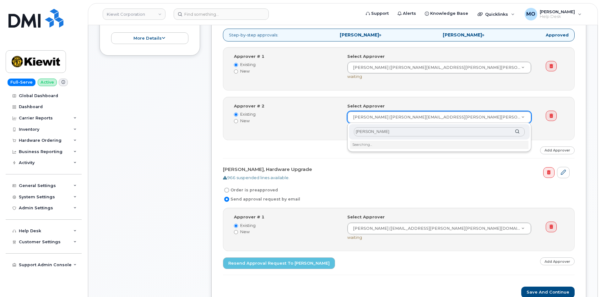
type input "Cameron LeBau"
click at [427, 128] on input "Cameron LeBau" at bounding box center [439, 131] width 171 height 9
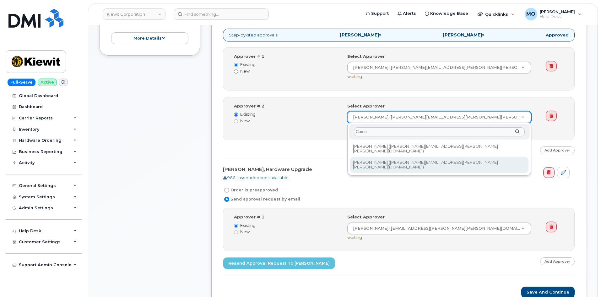
type input "Came"
type input "2153200"
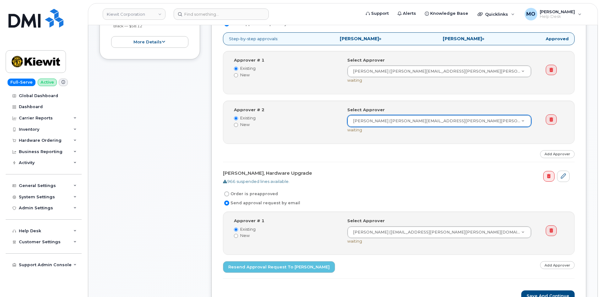
scroll to position [306, 0]
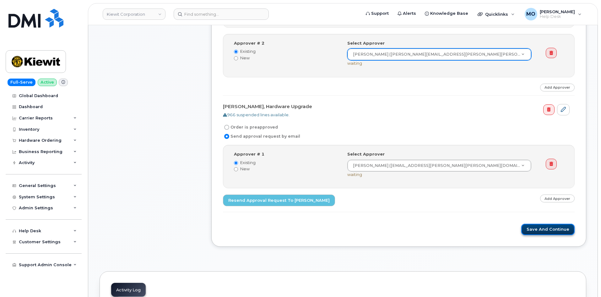
drag, startPoint x: 536, startPoint y: 229, endPoint x: 538, endPoint y: 226, distance: 3.7
click at [536, 228] on button "Save and Continue" at bounding box center [547, 230] width 53 height 12
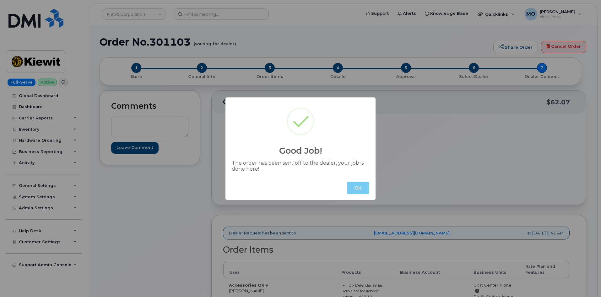
click at [354, 187] on button "OK" at bounding box center [358, 188] width 22 height 13
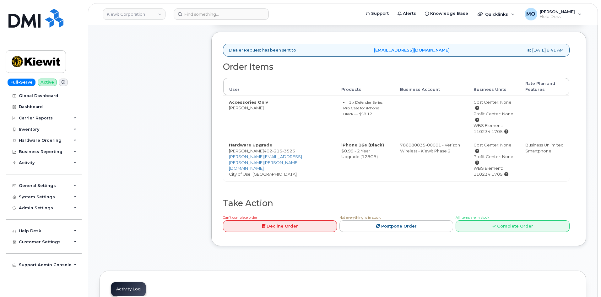
scroll to position [94, 0]
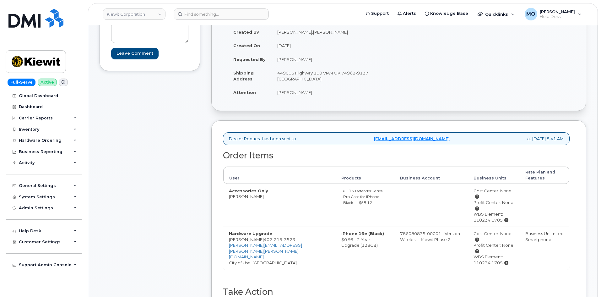
click at [168, 131] on div "Comments Leave Comment" at bounding box center [150, 170] width 101 height 348
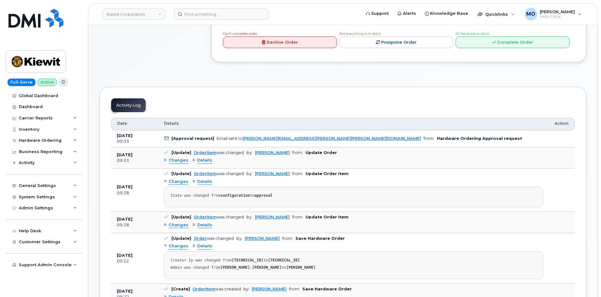
scroll to position [408, 0]
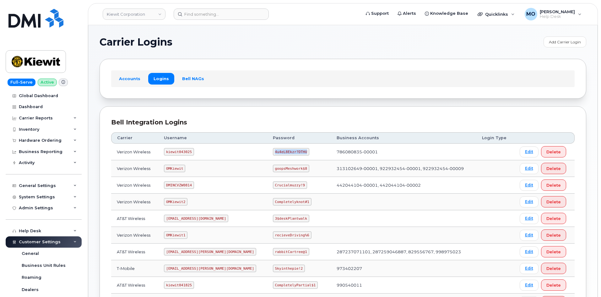
drag, startPoint x: 248, startPoint y: 150, endPoint x: 293, endPoint y: 148, distance: 44.7
click at [292, 148] on tr "Verizon Wireless kiewit043025 4u4eL8Ekzr?DTHU 786080835-00001 Edit Delete" at bounding box center [343, 152] width 464 height 17
copy tr "4u4eL8Ekzr?DTHU"
drag, startPoint x: 253, startPoint y: 182, endPoint x: 297, endPoint y: 187, distance: 44.8
click at [297, 187] on td "Crucialmuzzy!9" at bounding box center [299, 185] width 64 height 17
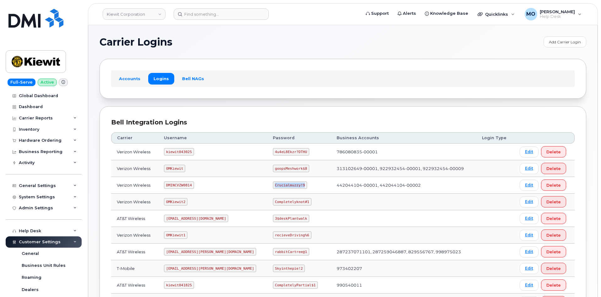
copy code "Crucialmuzzy!9"
drag, startPoint x: 189, startPoint y: 169, endPoint x: 167, endPoint y: 171, distance: 22.1
click at [167, 171] on td "OMKiewit" at bounding box center [212, 168] width 109 height 17
copy code "OMKiewit"
drag, startPoint x: 297, startPoint y: 159, endPoint x: 314, endPoint y: 166, distance: 17.9
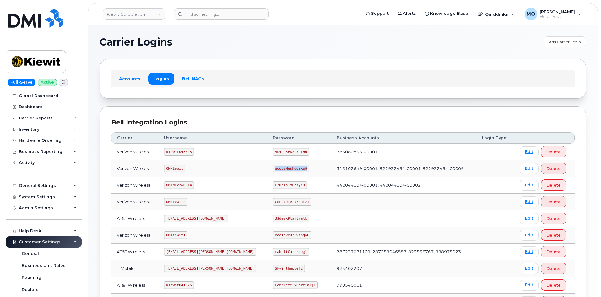
click at [312, 166] on tr "Verizon Wireless OMKiewit goopsMeshwork$8 313102649-00001, 922932454-00001, 922…" at bounding box center [343, 168] width 464 height 17
copy code "goopsMeshwork$8"
drag, startPoint x: 195, startPoint y: 151, endPoint x: 151, endPoint y: 149, distance: 43.7
click at [151, 149] on tr "Verizon Wireless kiewit043025 4u4eL8Ekzr?DTHU 786080835-00001 Edit Delete" at bounding box center [343, 152] width 464 height 17
copy tr "kiewit043025"
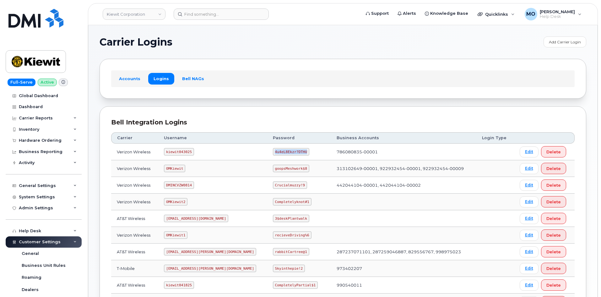
drag, startPoint x: 255, startPoint y: 149, endPoint x: 303, endPoint y: 153, distance: 48.2
click at [302, 153] on td "4u4eL8Ekzr?DTHU" at bounding box center [299, 152] width 64 height 17
copy code "4u4eL8Ekzr?DTHU"
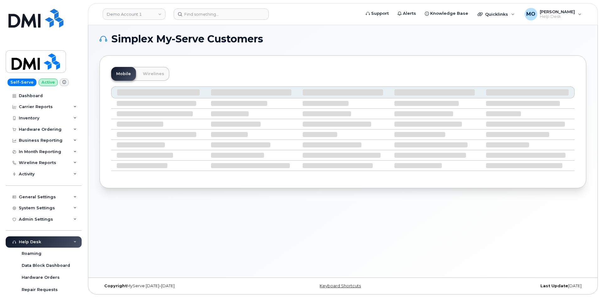
scroll to position [3, 0]
click at [154, 13] on link "Demo Account 1" at bounding box center [134, 13] width 63 height 11
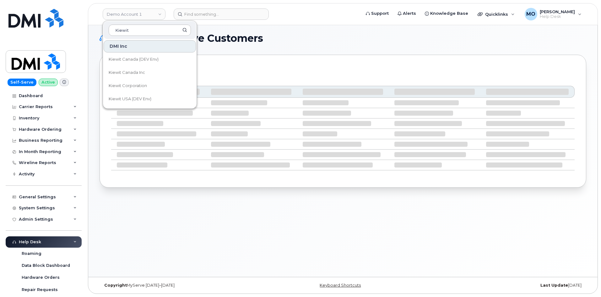
type input "Kiewit"
click at [148, 86] on link "Kiewit Corporation" at bounding box center [150, 85] width 92 height 13
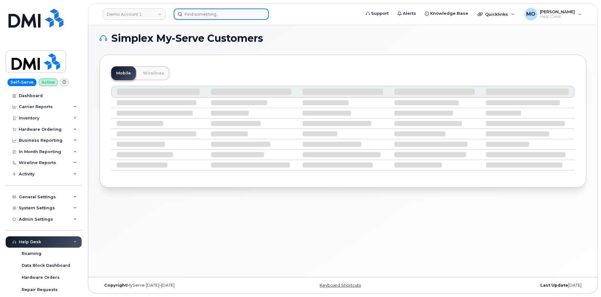
click at [222, 15] on input at bounding box center [221, 13] width 95 height 11
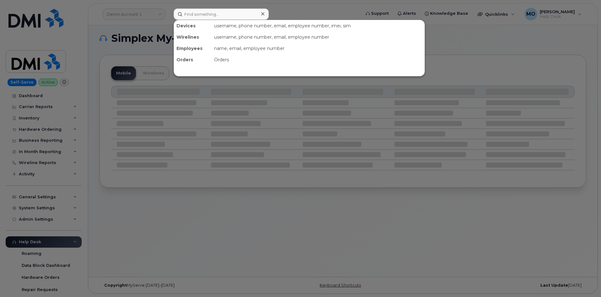
click at [166, 62] on div at bounding box center [300, 148] width 601 height 297
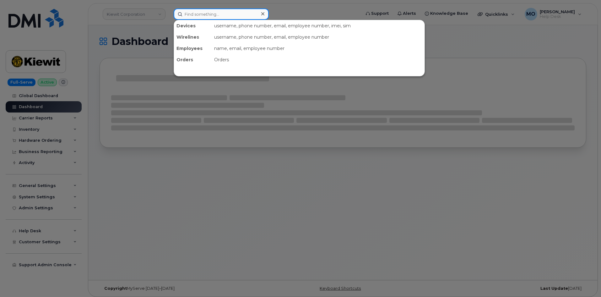
click at [209, 19] on input at bounding box center [221, 13] width 95 height 11
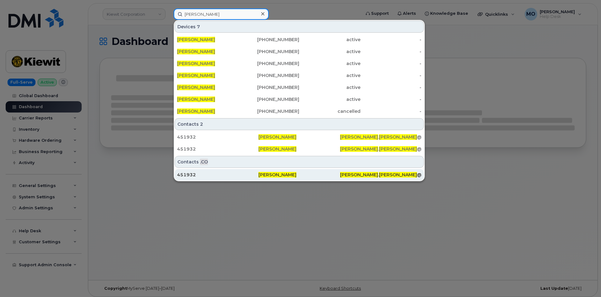
type input "[PERSON_NAME]"
click at [243, 177] on div "451932" at bounding box center [217, 174] width 81 height 6
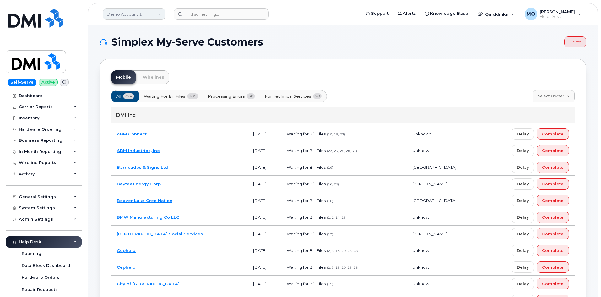
click at [117, 19] on link "Demo Account 1" at bounding box center [134, 13] width 63 height 11
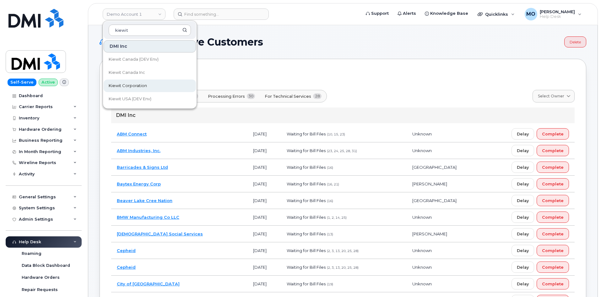
type input "kiewit"
click at [144, 87] on span "Kiewit Corporation" at bounding box center [128, 86] width 38 height 6
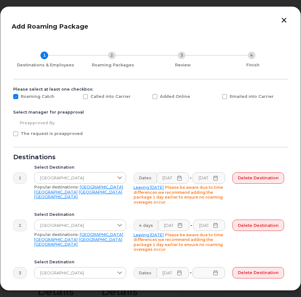
scroll to position [29, 0]
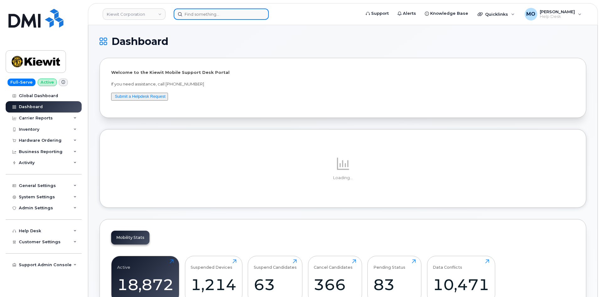
click at [200, 15] on input at bounding box center [221, 13] width 95 height 11
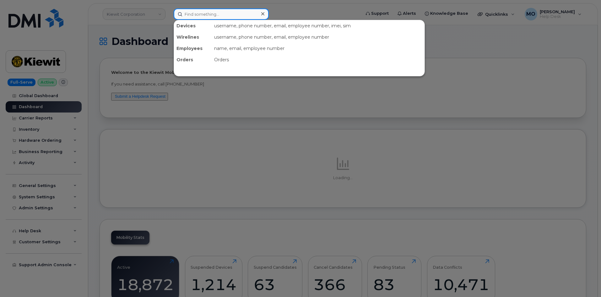
paste input "[PERSON_NAME]"
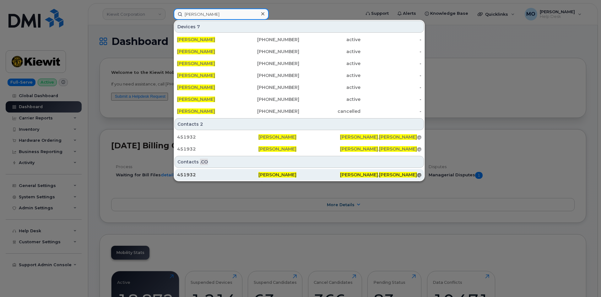
type input "[PERSON_NAME]"
click at [218, 174] on div "451932" at bounding box center [217, 174] width 81 height 6
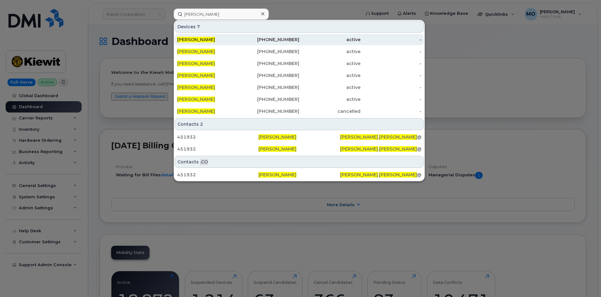
click at [228, 41] on div "[PERSON_NAME]" at bounding box center [207, 39] width 61 height 6
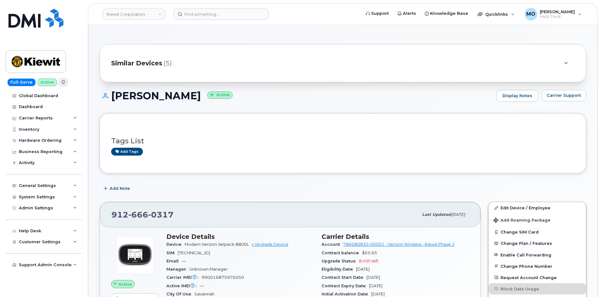
click at [564, 66] on div at bounding box center [566, 63] width 8 height 8
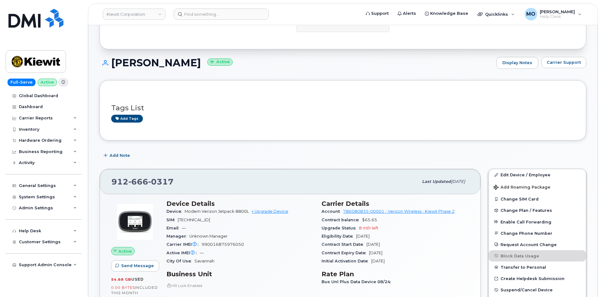
scroll to position [31, 0]
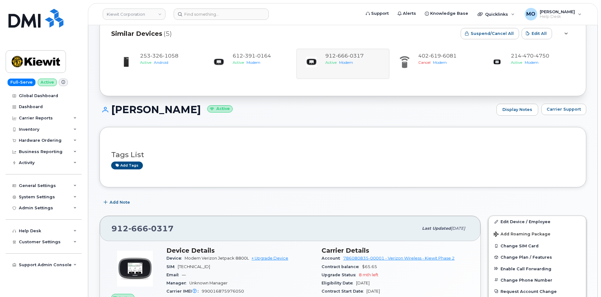
click at [125, 126] on div "[PERSON_NAME] Active Display Notes Carrier Support" at bounding box center [343, 115] width 487 height 23
